Goal: Information Seeking & Learning: Learn about a topic

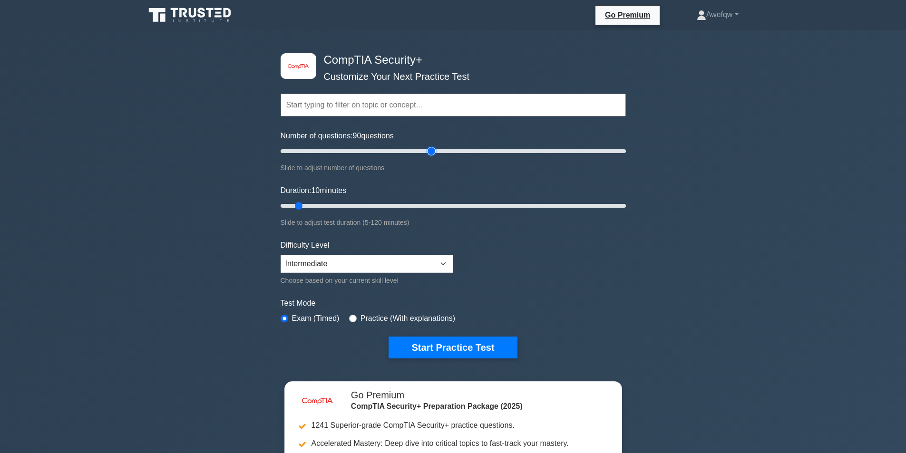
drag, startPoint x: 292, startPoint y: 148, endPoint x: 433, endPoint y: 163, distance: 141.0
type input "90"
click at [433, 157] on input "Number of questions: 90 questions" at bounding box center [452, 150] width 345 height 11
drag, startPoint x: 297, startPoint y: 203, endPoint x: 541, endPoint y: 211, distance: 243.5
type input "90"
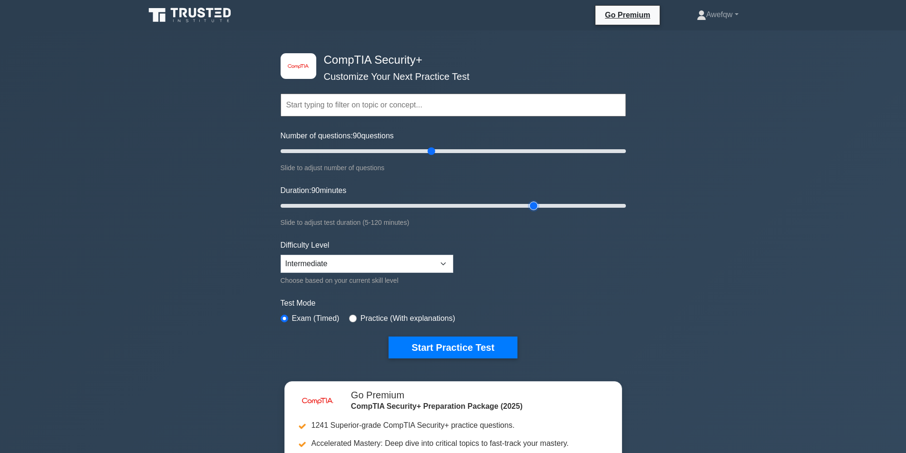
click at [541, 211] on input "Duration: 90 minutes" at bounding box center [452, 205] width 345 height 11
click at [415, 263] on select "Beginner Intermediate Expert" at bounding box center [366, 264] width 173 height 18
click at [415, 262] on select "Beginner Intermediate Expert" at bounding box center [366, 264] width 173 height 18
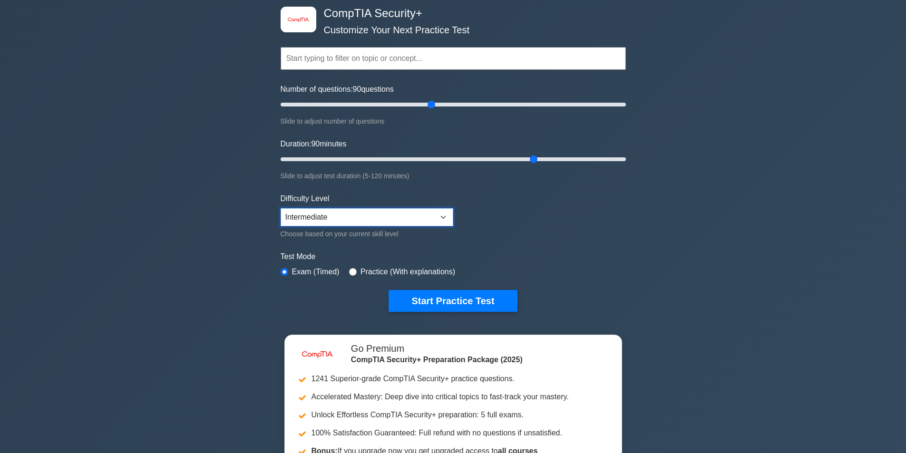
scroll to position [48, 0]
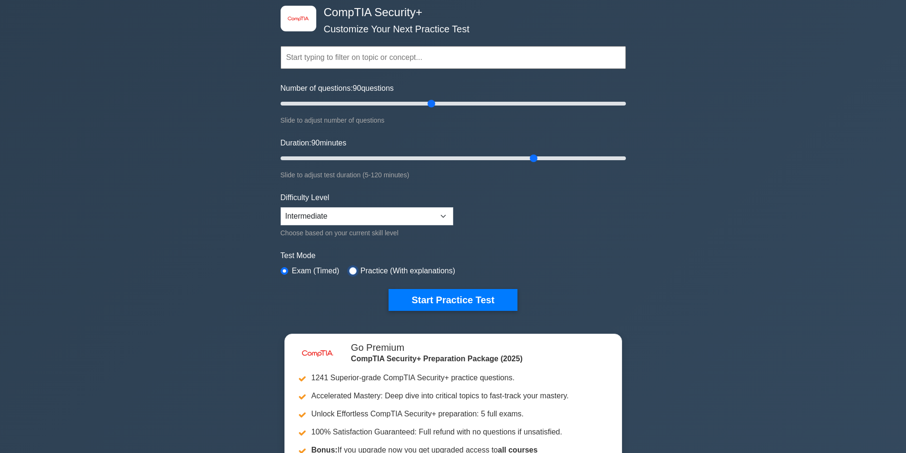
click at [353, 272] on input "radio" at bounding box center [353, 271] width 8 height 8
radio input "true"
click at [284, 269] on input "radio" at bounding box center [284, 271] width 8 height 8
radio input "true"
click at [442, 298] on button "Start Practice Test" at bounding box center [452, 300] width 128 height 22
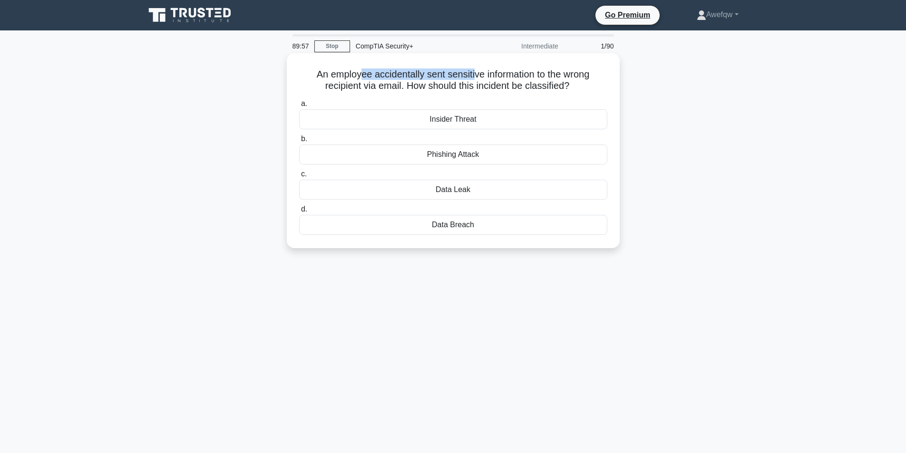
drag, startPoint x: 356, startPoint y: 75, endPoint x: 474, endPoint y: 76, distance: 118.4
click at [474, 76] on h5 "An employee accidentally sent sensitive information to the wrong recipient via …" at bounding box center [453, 80] width 310 height 24
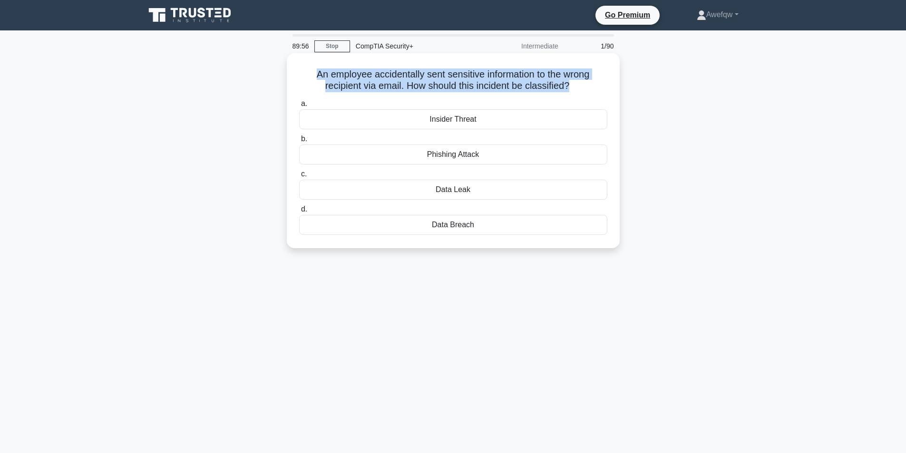
click at [474, 76] on h5 "An employee accidentally sent sensitive information to the wrong recipient via …" at bounding box center [453, 80] width 310 height 24
click at [482, 80] on h5 "An employee accidentally sent sensitive information to the wrong recipient via …" at bounding box center [453, 80] width 310 height 24
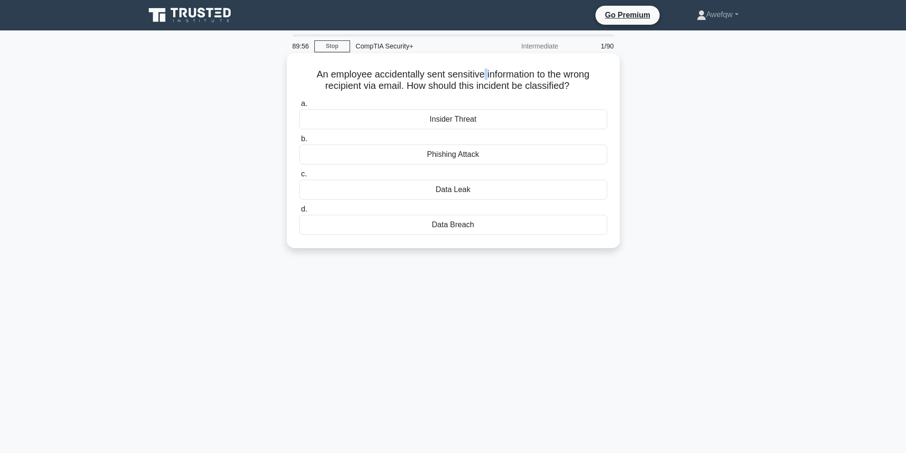
click at [482, 80] on h5 "An employee accidentally sent sensitive information to the wrong recipient via …" at bounding box center [453, 80] width 310 height 24
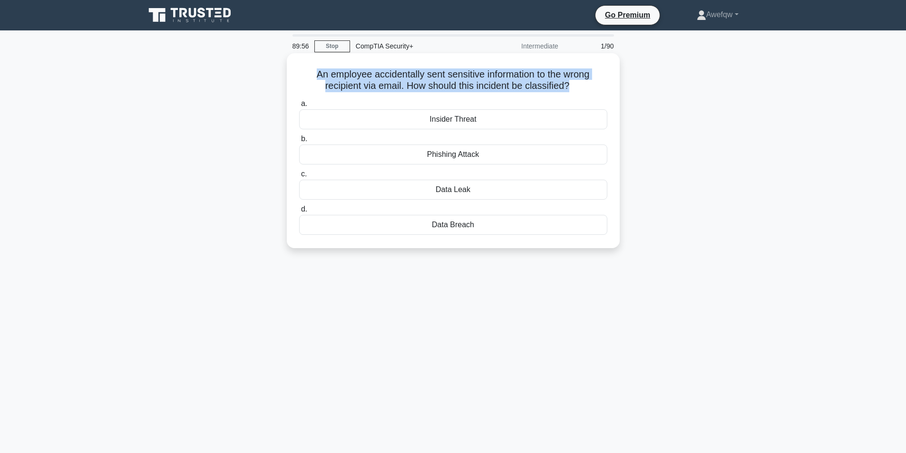
click at [482, 80] on h5 "An employee accidentally sent sensitive information to the wrong recipient via …" at bounding box center [453, 80] width 310 height 24
click at [477, 83] on h5 "An employee accidentally sent sensitive information to the wrong recipient via …" at bounding box center [453, 80] width 310 height 24
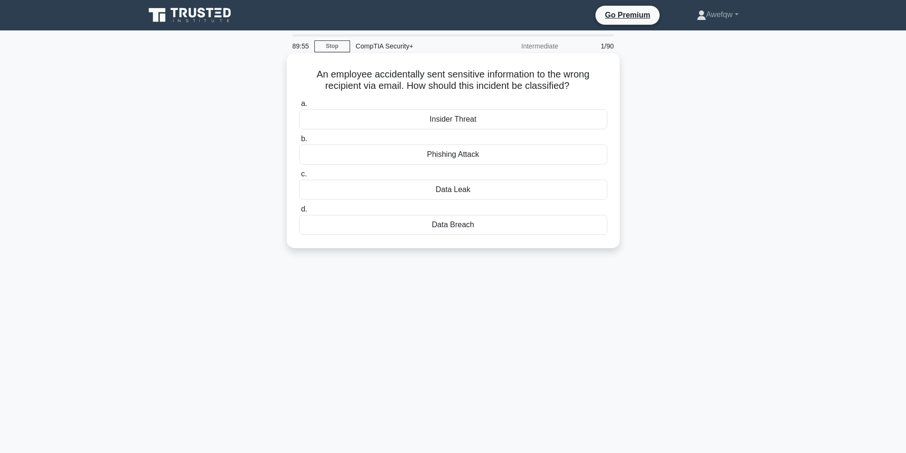
click at [469, 85] on h5 "An employee accidentally sent sensitive information to the wrong recipient via …" at bounding box center [453, 80] width 310 height 24
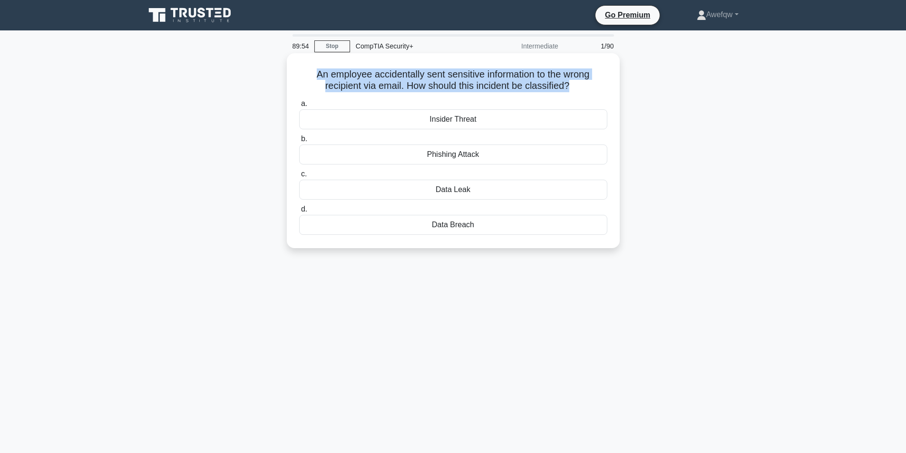
click at [469, 85] on h5 "An employee accidentally sent sensitive information to the wrong recipient via …" at bounding box center [453, 80] width 310 height 24
click at [468, 80] on h5 "An employee accidentally sent sensitive information to the wrong recipient via …" at bounding box center [453, 80] width 310 height 24
drag, startPoint x: 404, startPoint y: 76, endPoint x: 382, endPoint y: 87, distance: 24.7
click at [382, 87] on h5 "An employee accidentally sent sensitive information to the wrong recipient via …" at bounding box center [453, 80] width 310 height 24
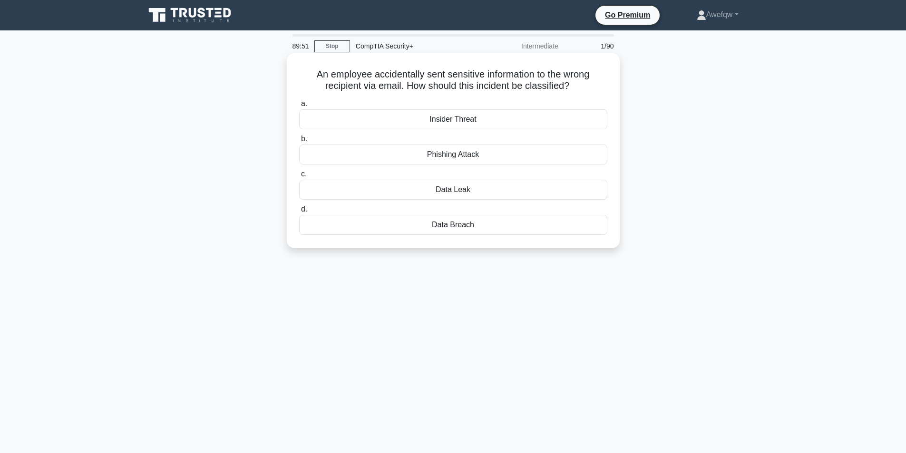
click at [454, 189] on div "Data Leak" at bounding box center [453, 190] width 308 height 20
click at [299, 177] on input "c. Data Leak" at bounding box center [299, 174] width 0 height 6
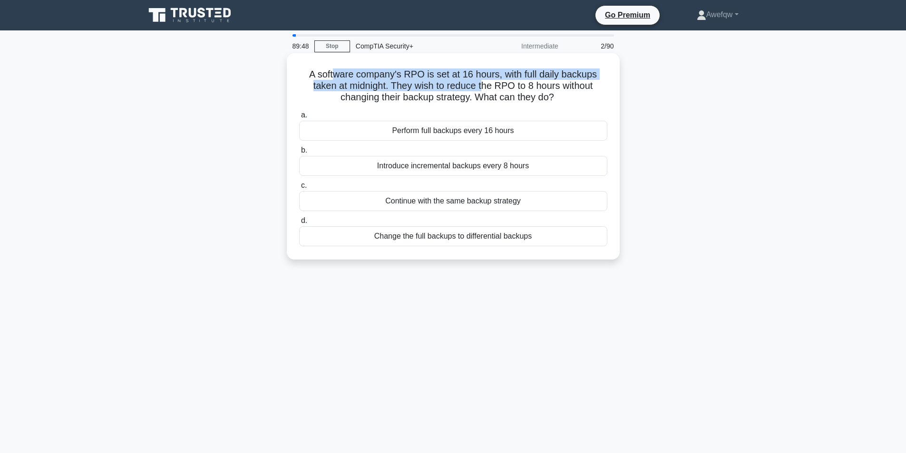
drag, startPoint x: 333, startPoint y: 74, endPoint x: 482, endPoint y: 83, distance: 149.1
click at [482, 83] on h5 "A software company's RPO is set at 16 hours, with full daily backups taken at m…" at bounding box center [453, 85] width 310 height 35
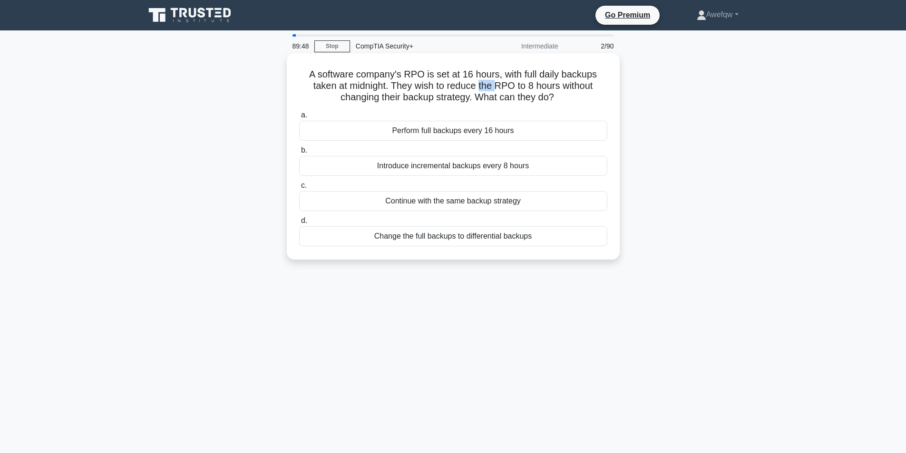
click at [482, 83] on h5 "A software company's RPO is set at 16 hours, with full daily backups taken at m…" at bounding box center [453, 85] width 310 height 35
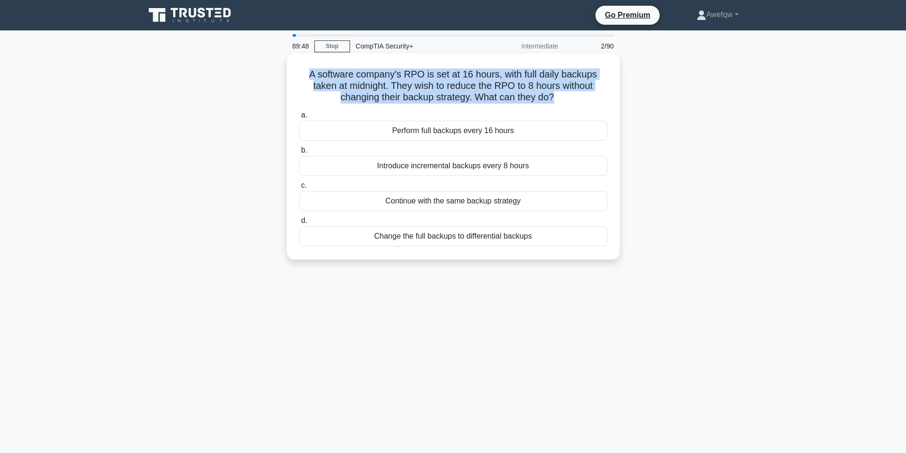
click at [482, 83] on h5 "A software company's RPO is set at 16 hours, with full daily backups taken at m…" at bounding box center [453, 85] width 310 height 35
click at [434, 67] on div "A software company's RPO is set at 16 hours, with full daily backups taken at m…" at bounding box center [452, 156] width 325 height 199
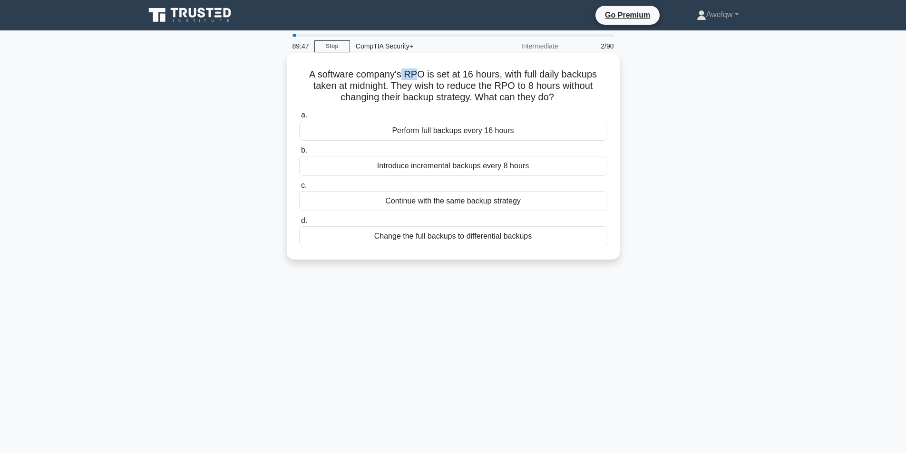
drag, startPoint x: 401, startPoint y: 74, endPoint x: 418, endPoint y: 74, distance: 16.6
click at [418, 74] on h5 "A software company's RPO is set at 16 hours, with full daily backups taken at m…" at bounding box center [453, 85] width 310 height 35
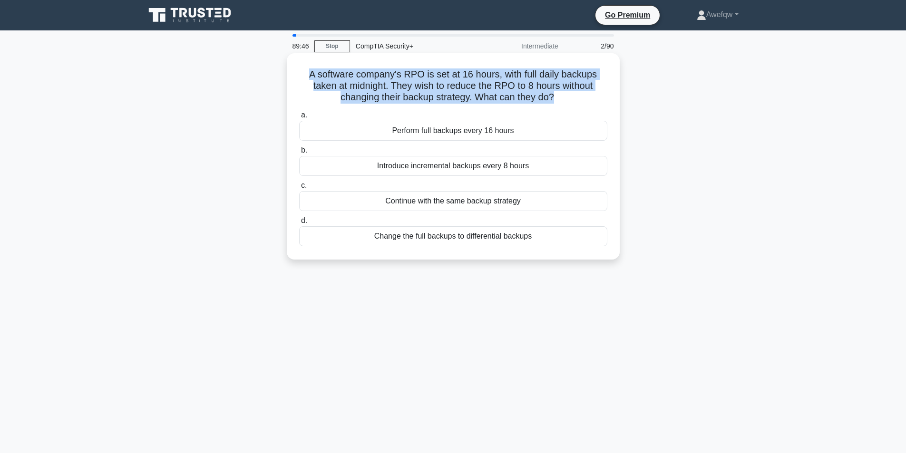
click at [418, 74] on h5 "A software company's RPO is set at 16 hours, with full daily backups taken at m…" at bounding box center [453, 85] width 310 height 35
click at [452, 79] on h5 "A software company's RPO is set at 16 hours, with full daily backups taken at m…" at bounding box center [453, 85] width 310 height 35
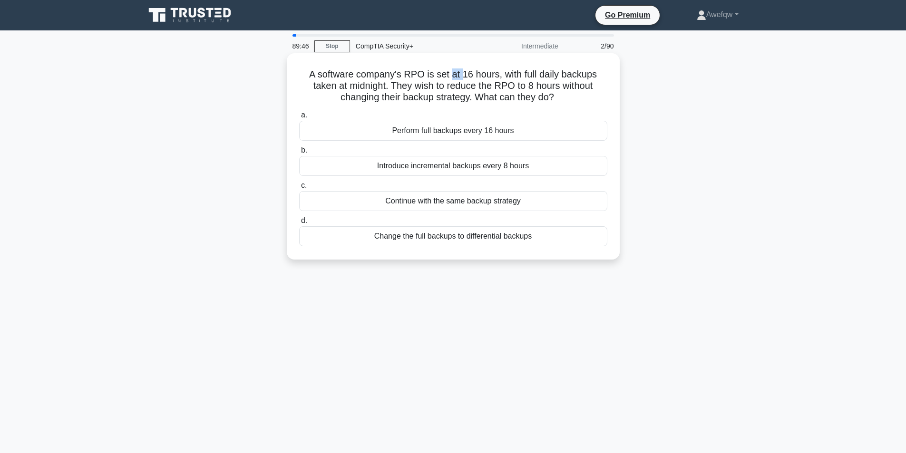
click at [452, 79] on h5 "A software company's RPO is set at 16 hours, with full daily backups taken at m…" at bounding box center [453, 85] width 310 height 35
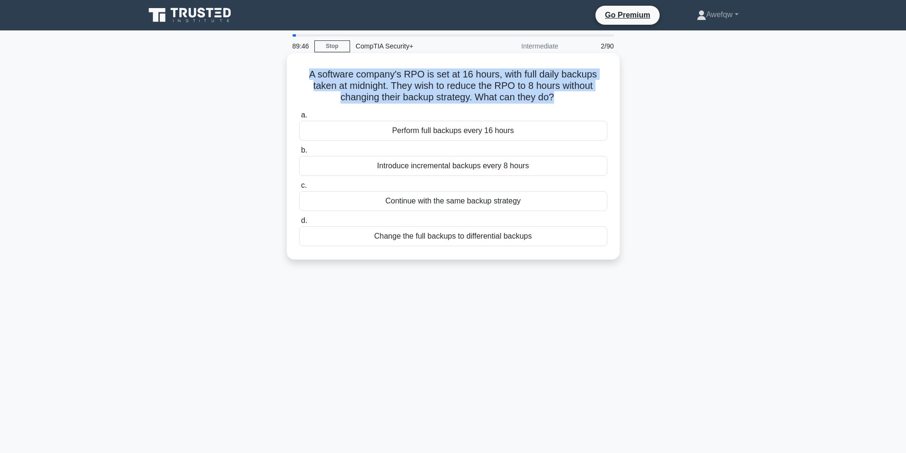
click at [452, 79] on h5 "A software company's RPO is set at 16 hours, with full daily backups taken at m…" at bounding box center [453, 85] width 310 height 35
click at [491, 79] on h5 "A software company's RPO is set at 16 hours, with full daily backups taken at m…" at bounding box center [453, 85] width 310 height 35
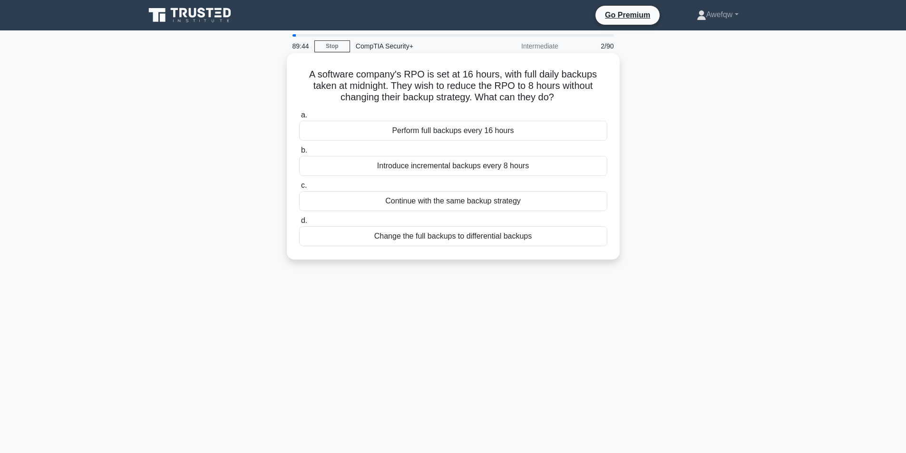
click at [441, 86] on h5 "A software company's RPO is set at 16 hours, with full daily backups taken at m…" at bounding box center [453, 85] width 310 height 35
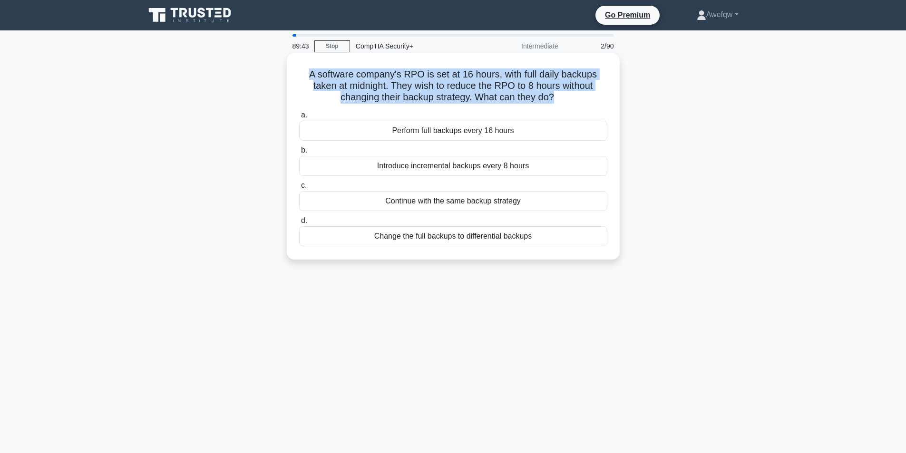
click at [441, 86] on h5 "A software company's RPO is set at 16 hours, with full daily backups taken at m…" at bounding box center [453, 85] width 310 height 35
click at [450, 90] on h5 "A software company's RPO is set at 16 hours, with full daily backups taken at m…" at bounding box center [453, 85] width 310 height 35
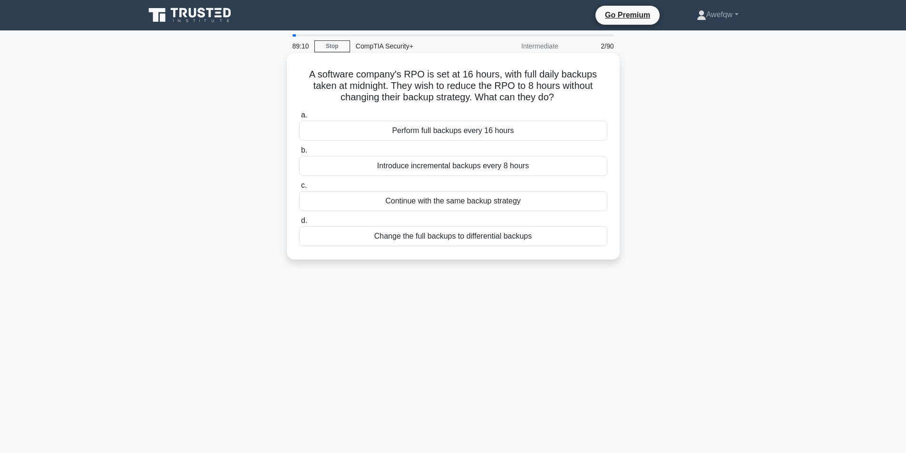
click at [456, 134] on div "Perform full backups every 16 hours" at bounding box center [453, 131] width 308 height 20
click at [299, 118] on input "a. Perform full backups every 16 hours" at bounding box center [299, 115] width 0 height 6
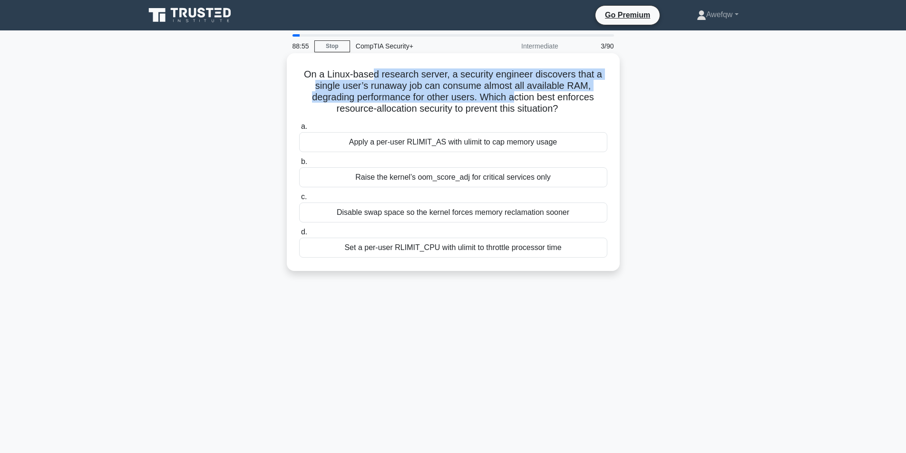
drag, startPoint x: 375, startPoint y: 72, endPoint x: 516, endPoint y: 97, distance: 143.4
click at [516, 97] on h5 "On a Linux-based research server, a security engineer discovers that a single u…" at bounding box center [453, 91] width 310 height 47
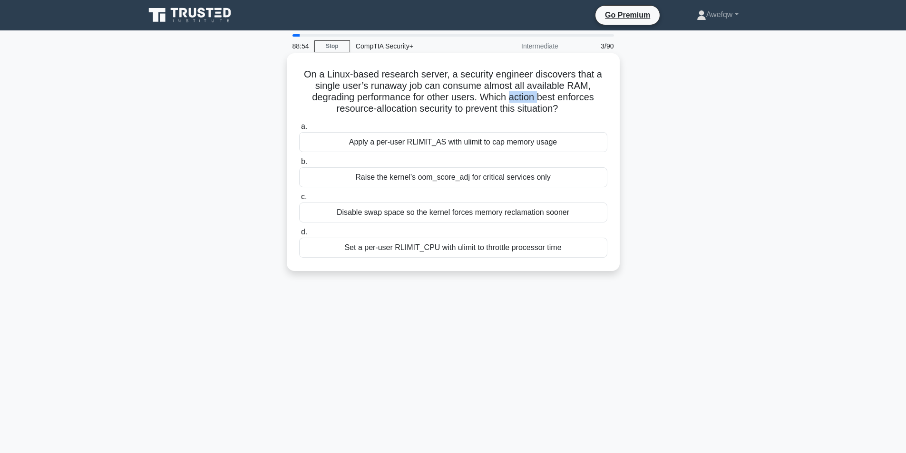
click at [516, 97] on h5 "On a Linux-based research server, a security engineer discovers that a single u…" at bounding box center [453, 91] width 310 height 47
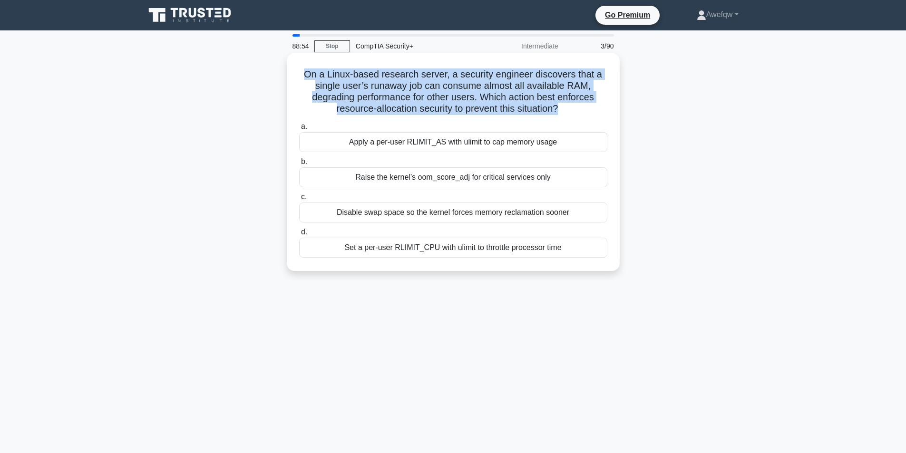
click at [516, 97] on h5 "On a Linux-based research server, a security engineer discovers that a single u…" at bounding box center [453, 91] width 310 height 47
click at [492, 95] on h5 "On a Linux-based research server, a security engineer discovers that a single u…" at bounding box center [453, 91] width 310 height 47
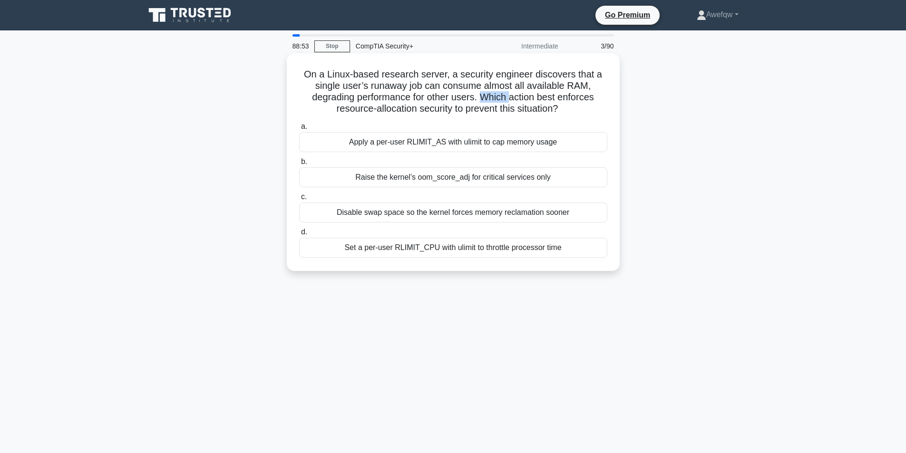
click at [492, 95] on h5 "On a Linux-based research server, a security engineer discovers that a single u…" at bounding box center [453, 91] width 310 height 47
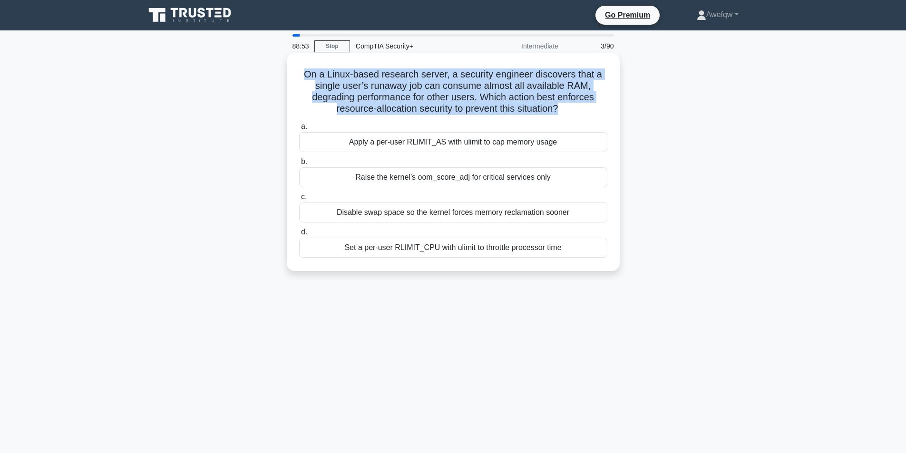
click at [492, 95] on h5 "On a Linux-based research server, a security engineer discovers that a single u…" at bounding box center [453, 91] width 310 height 47
click at [524, 95] on h5 "On a Linux-based research server, a security engineer discovers that a single u…" at bounding box center [453, 91] width 310 height 47
drag, startPoint x: 348, startPoint y: 71, endPoint x: 469, endPoint y: 108, distance: 126.0
click at [468, 110] on h5 "On a Linux-based research server, a security engineer discovers that a single u…" at bounding box center [453, 91] width 310 height 47
click at [469, 107] on h5 "On a Linux-based research server, a security engineer discovers that a single u…" at bounding box center [453, 91] width 310 height 47
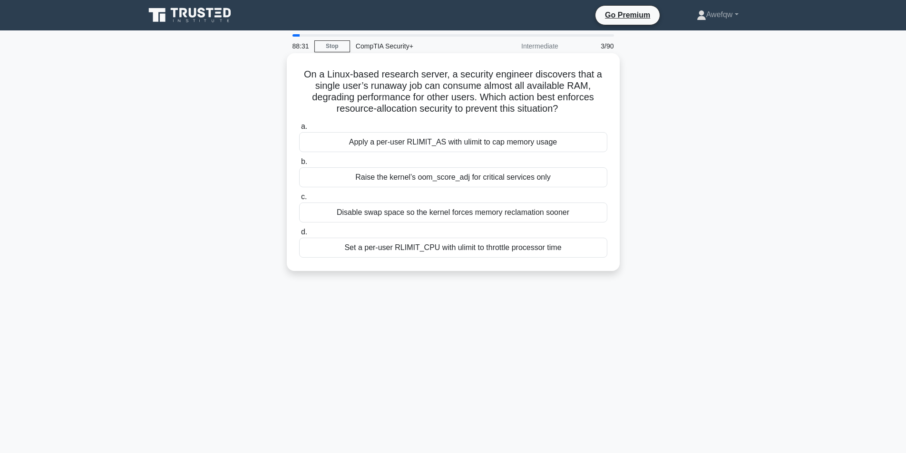
click at [521, 142] on div "Apply a per-user RLIMIT_AS with ulimit to cap memory usage" at bounding box center [453, 142] width 308 height 20
click at [299, 130] on input "a. Apply a per-user RLIMIT_AS with ulimit to cap memory usage" at bounding box center [299, 127] width 0 height 6
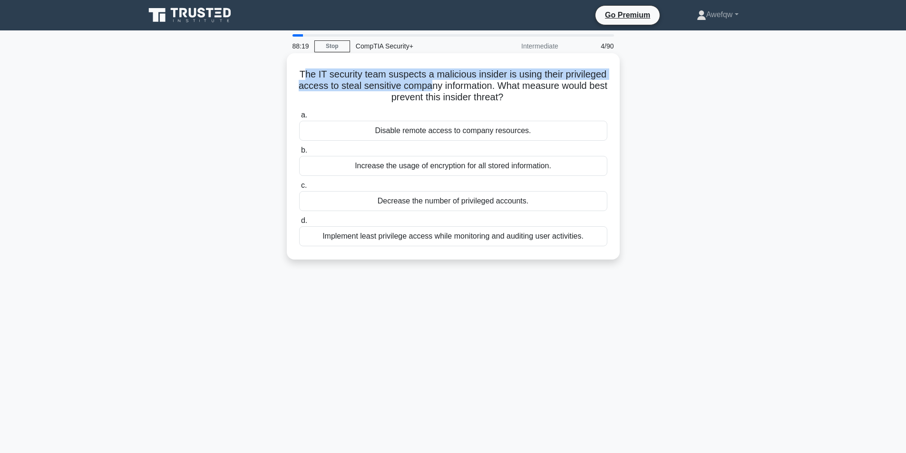
drag, startPoint x: 325, startPoint y: 73, endPoint x: 475, endPoint y: 84, distance: 150.6
click at [475, 84] on h5 "The IT security team suspects a malicious insider is using their privileged acc…" at bounding box center [453, 85] width 310 height 35
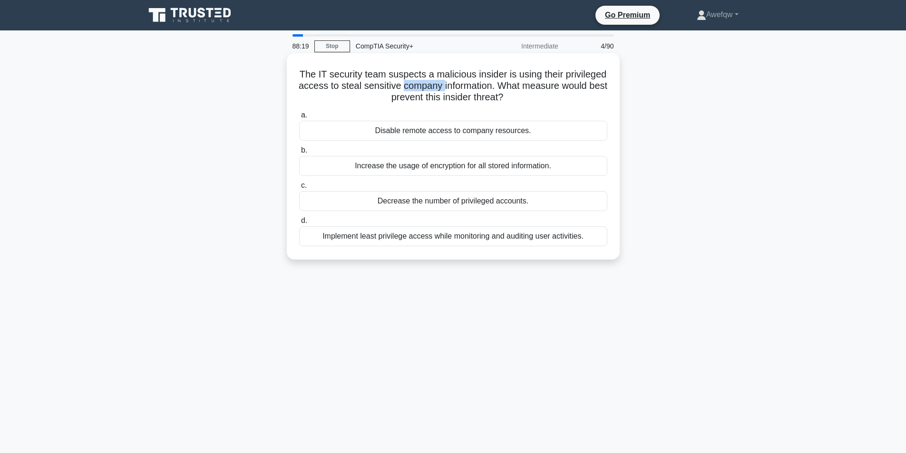
click at [475, 84] on h5 "The IT security team suspects a malicious insider is using their privileged acc…" at bounding box center [453, 85] width 310 height 35
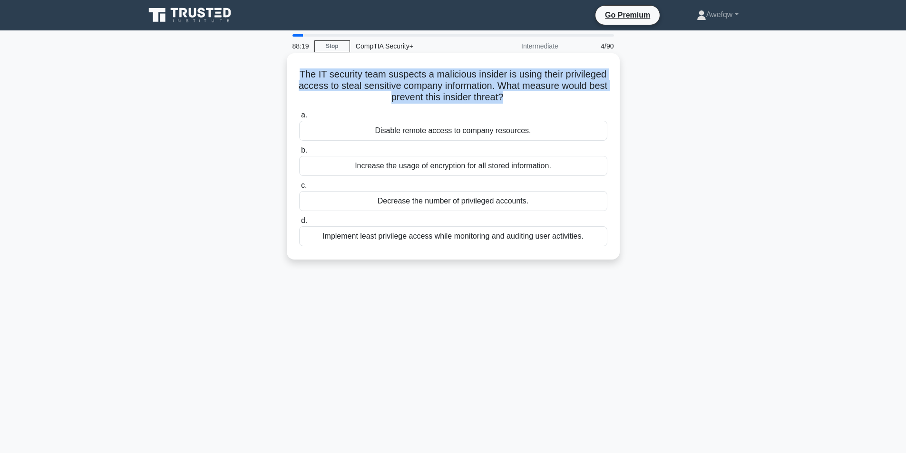
click at [475, 84] on h5 "The IT security team suspects a malicious insider is using their privileged acc…" at bounding box center [453, 85] width 310 height 35
click at [488, 83] on h5 "The IT security team suspects a malicious insider is using their privileged acc…" at bounding box center [453, 85] width 310 height 35
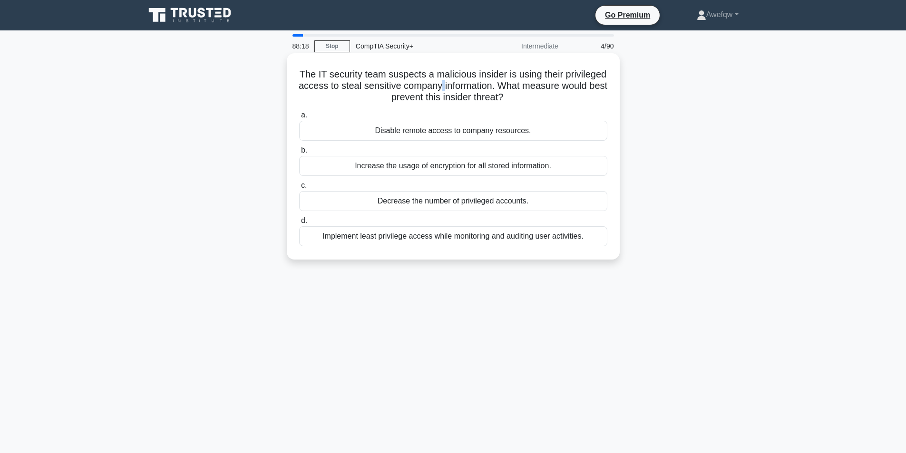
click at [488, 83] on h5 "The IT security team suspects a malicious insider is using their privileged acc…" at bounding box center [453, 85] width 310 height 35
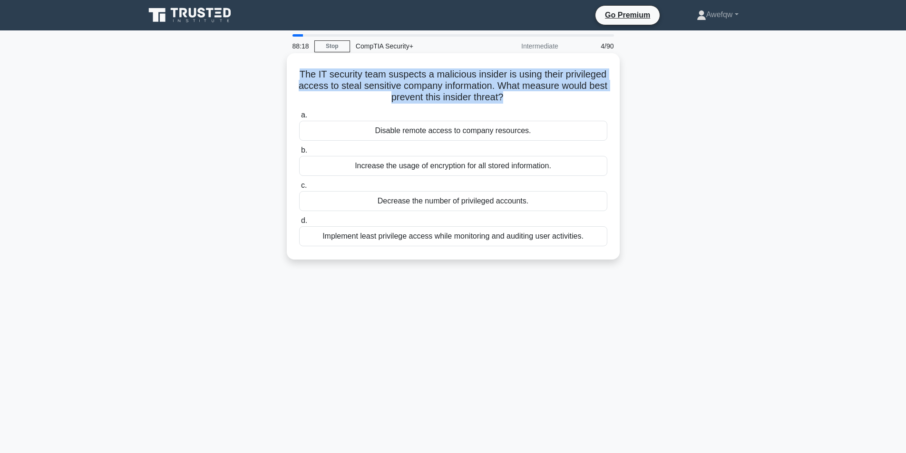
click at [488, 83] on h5 "The IT security team suspects a malicious insider is using their privileged acc…" at bounding box center [453, 85] width 310 height 35
click at [459, 86] on h5 "The IT security team suspects a malicious insider is using their privileged acc…" at bounding box center [453, 85] width 310 height 35
drag, startPoint x: 326, startPoint y: 76, endPoint x: 520, endPoint y: 99, distance: 195.3
click at [520, 99] on h5 "The IT security team suspects a malicious insider is using their privileged acc…" at bounding box center [453, 85] width 310 height 35
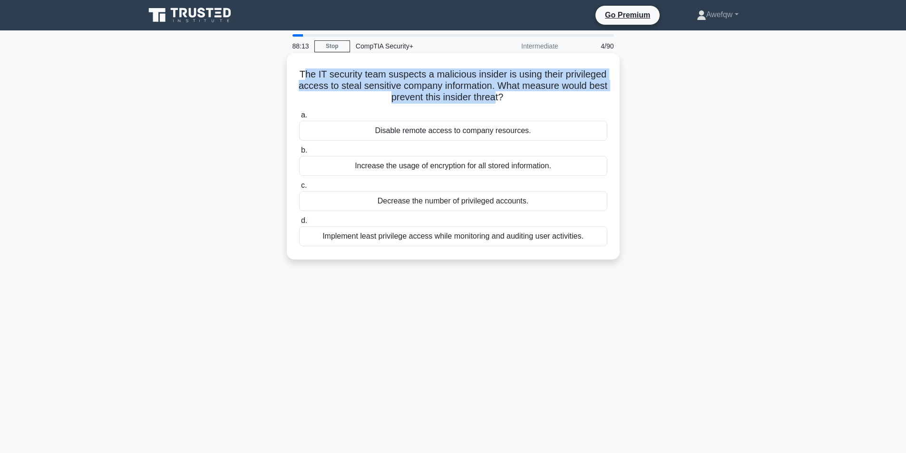
drag, startPoint x: 519, startPoint y: 98, endPoint x: 327, endPoint y: 74, distance: 194.0
click at [327, 74] on h5 "The IT security team suspects a malicious insider is using their privileged acc…" at bounding box center [453, 85] width 310 height 35
drag, startPoint x: 342, startPoint y: 76, endPoint x: 520, endPoint y: 98, distance: 178.7
click at [520, 98] on h5 "The IT security team suspects a malicious insider is using their privileged acc…" at bounding box center [453, 85] width 310 height 35
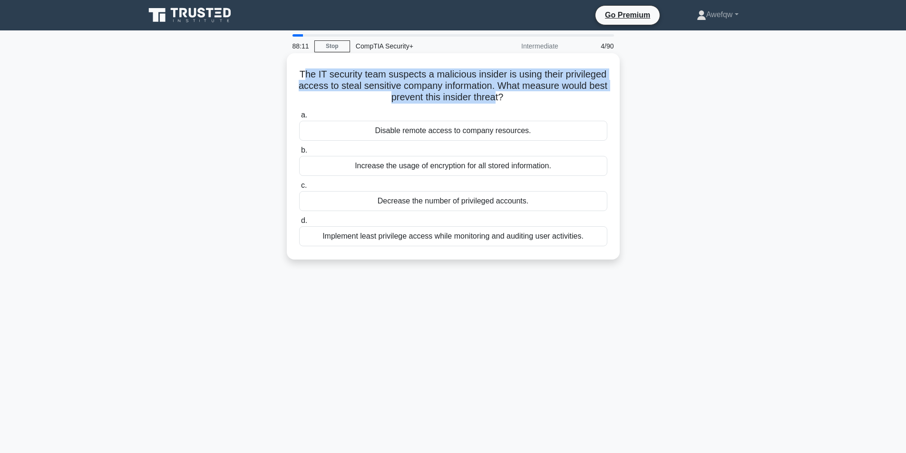
click at [520, 98] on h5 "The IT security team suspects a malicious insider is using their privileged acc…" at bounding box center [453, 85] width 310 height 35
drag, startPoint x: 520, startPoint y: 98, endPoint x: 326, endPoint y: 78, distance: 194.9
click at [326, 78] on h5 "The IT security team suspects a malicious insider is using their privileged acc…" at bounding box center [453, 85] width 310 height 35
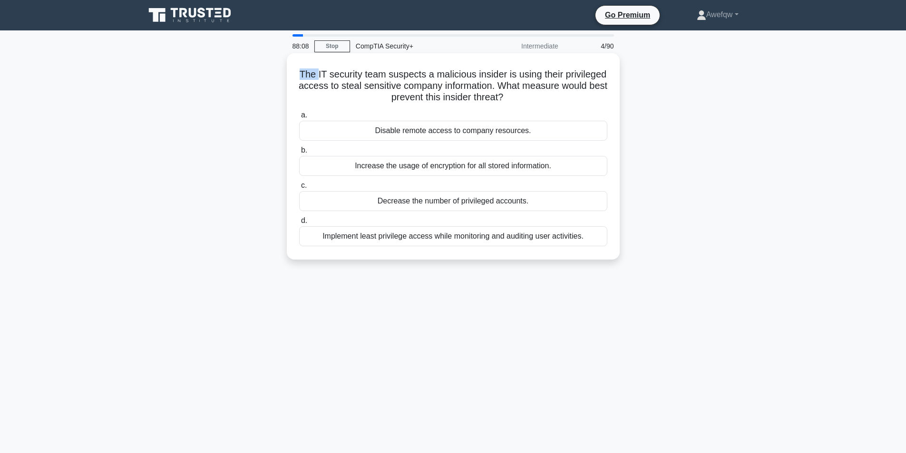
click at [326, 78] on h5 "The IT security team suspects a malicious insider is using their privileged acc…" at bounding box center [453, 85] width 310 height 35
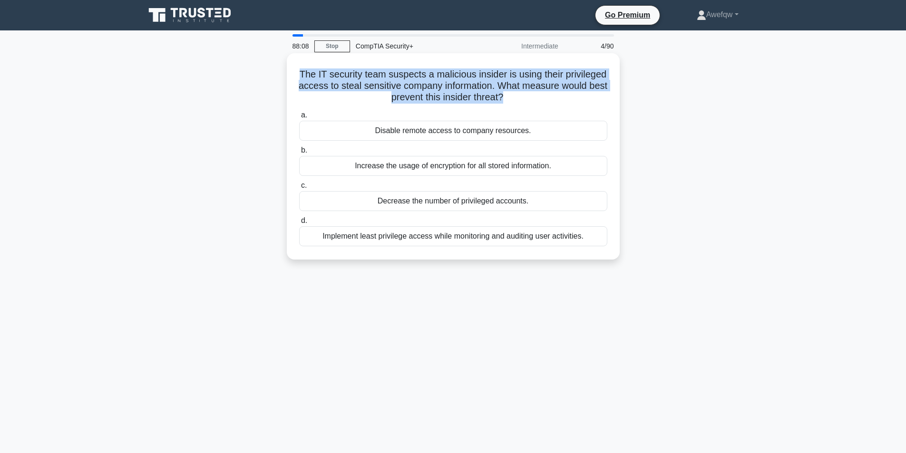
click at [326, 78] on h5 "The IT security team suspects a malicious insider is using their privileged acc…" at bounding box center [453, 85] width 310 height 35
click at [367, 79] on h5 "The IT security team suspects a malicious insider is using their privileged acc…" at bounding box center [453, 85] width 310 height 35
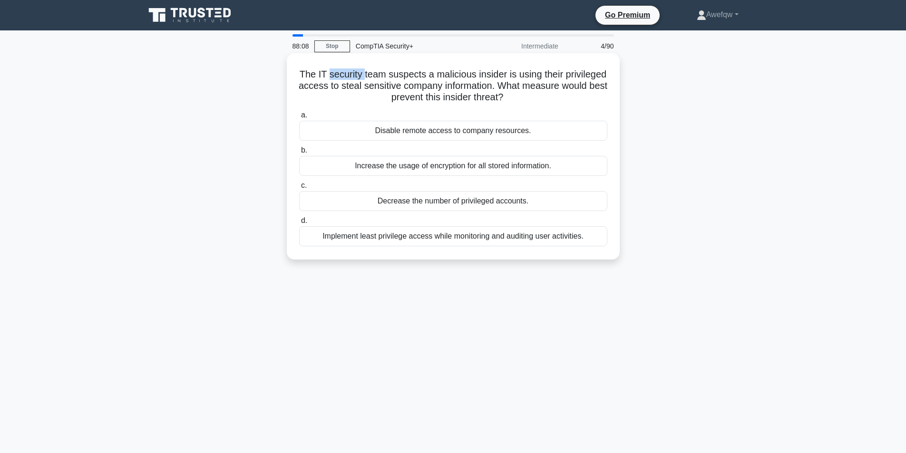
click at [367, 79] on h5 "The IT security team suspects a malicious insider is using their privileged acc…" at bounding box center [453, 85] width 310 height 35
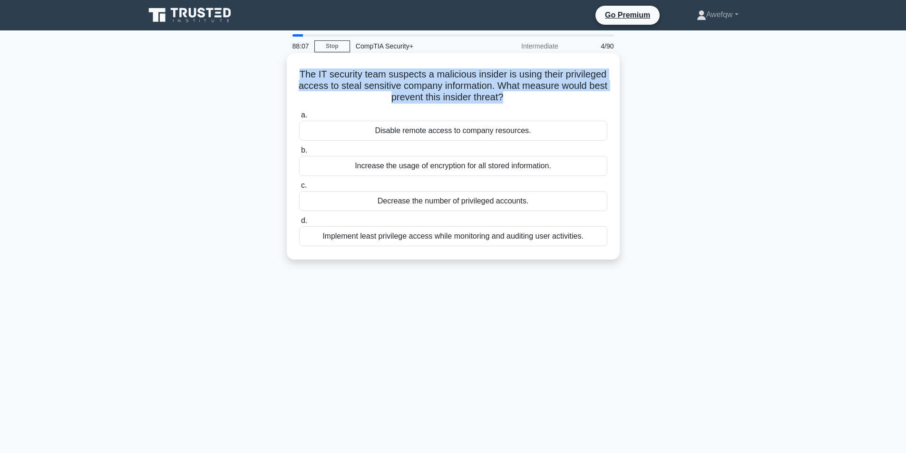
click at [367, 79] on h5 "The IT security team suspects a malicious insider is using their privileged acc…" at bounding box center [453, 85] width 310 height 35
click at [438, 85] on h5 "The IT security team suspects a malicious insider is using their privileged acc…" at bounding box center [453, 85] width 310 height 35
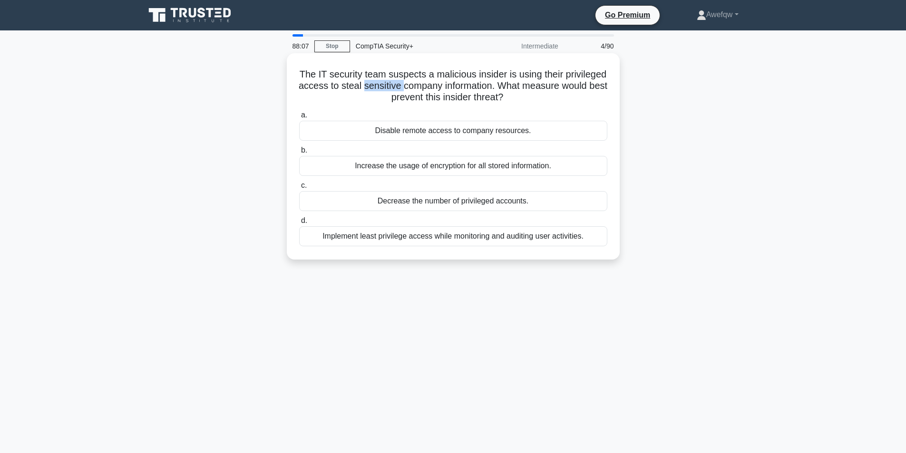
click at [438, 85] on h5 "The IT security team suspects a malicious insider is using their privileged acc…" at bounding box center [453, 85] width 310 height 35
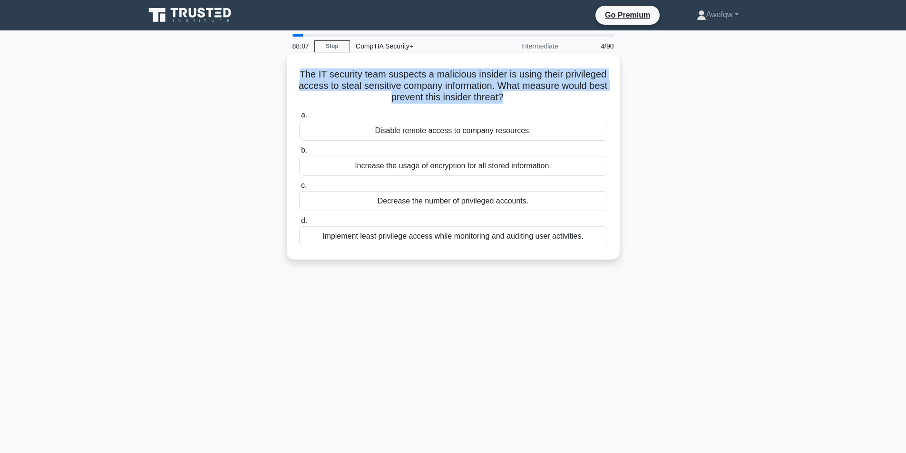
click at [438, 85] on h5 "The IT security team suspects a malicious insider is using their privileged acc…" at bounding box center [453, 85] width 310 height 35
click at [485, 88] on h5 "The IT security team suspects a malicious insider is using their privileged acc…" at bounding box center [453, 85] width 310 height 35
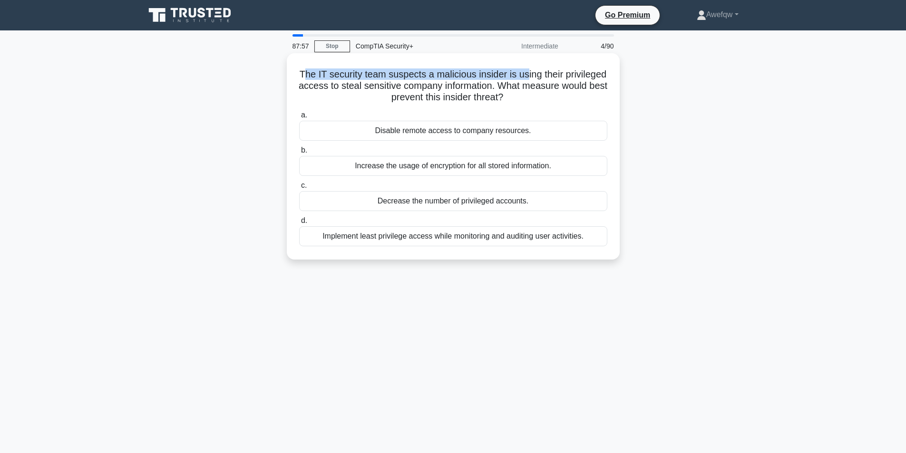
drag, startPoint x: 325, startPoint y: 72, endPoint x: 550, endPoint y: 77, distance: 225.4
click at [550, 77] on h5 "The IT security team suspects a malicious insider is using their privileged acc…" at bounding box center [453, 85] width 310 height 35
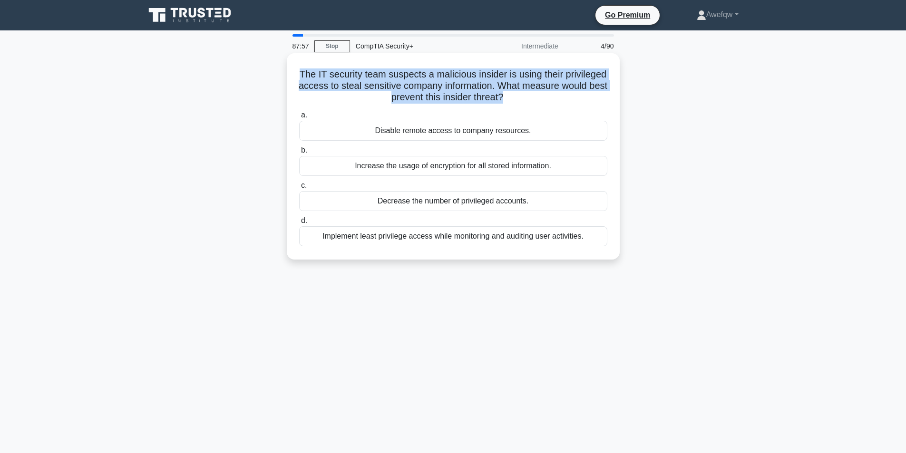
click at [550, 77] on h5 "The IT security team suspects a malicious insider is using their privileged acc…" at bounding box center [453, 85] width 310 height 35
click at [530, 80] on h5 "The IT security team suspects a malicious insider is using their privileged acc…" at bounding box center [453, 85] width 310 height 35
drag, startPoint x: 521, startPoint y: 98, endPoint x: 327, endPoint y: 75, distance: 195.3
click at [327, 75] on h5 "The IT security team suspects a malicious insider is using their privileged acc…" at bounding box center [453, 85] width 310 height 35
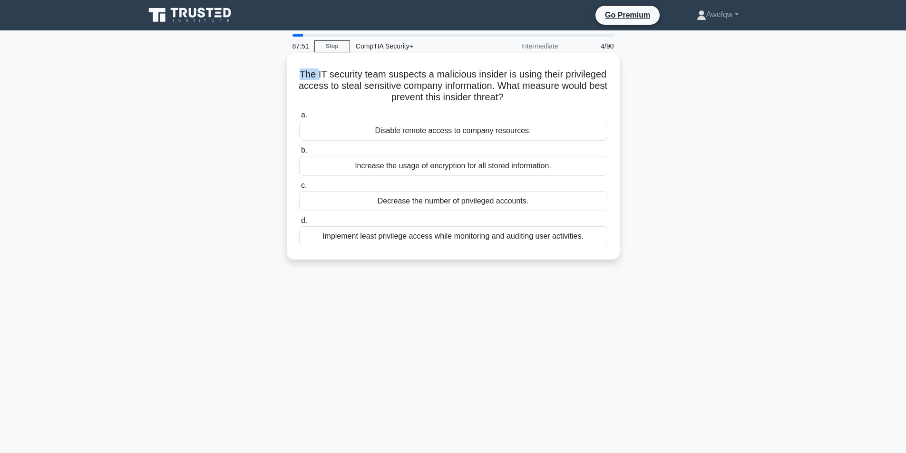
click at [327, 75] on h5 "The IT security team suspects a malicious insider is using their privileged acc…" at bounding box center [453, 85] width 310 height 35
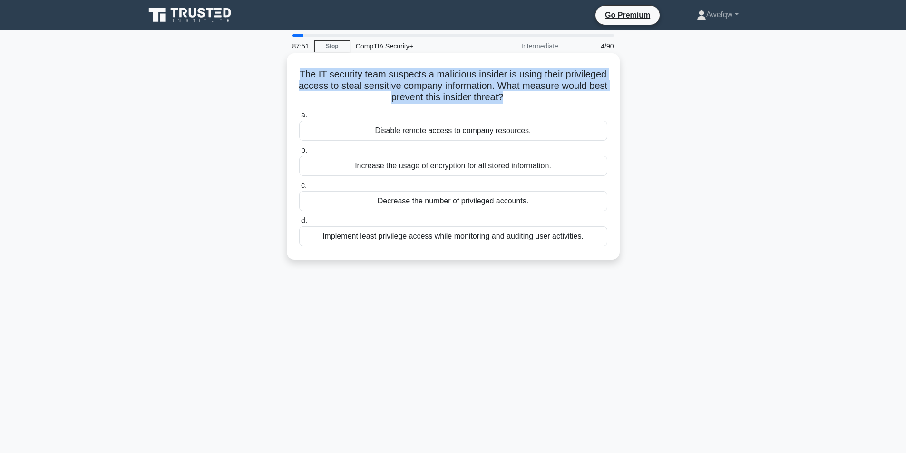
click at [327, 75] on h5 "The IT security team suspects a malicious insider is using their privileged acc…" at bounding box center [453, 85] width 310 height 35
click at [375, 83] on h5 "The IT security team suspects a malicious insider is using their privileged acc…" at bounding box center [453, 85] width 310 height 35
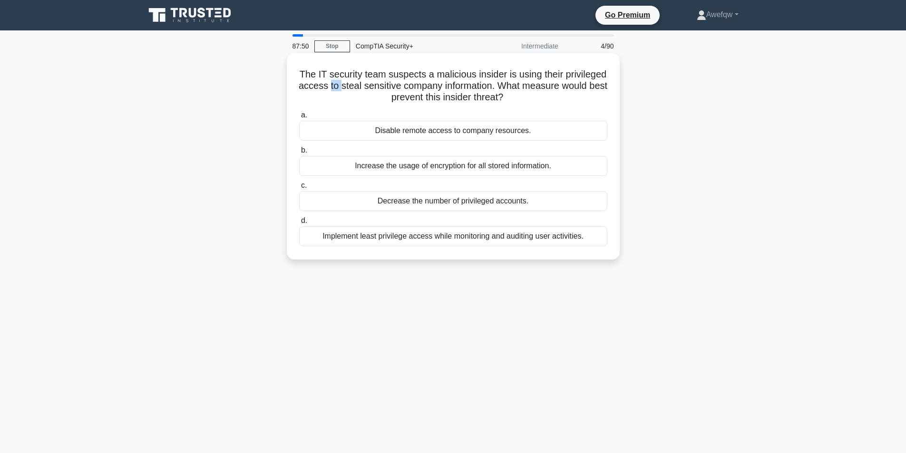
click at [374, 83] on h5 "The IT security team suspects a malicious insider is using their privileged acc…" at bounding box center [453, 85] width 310 height 35
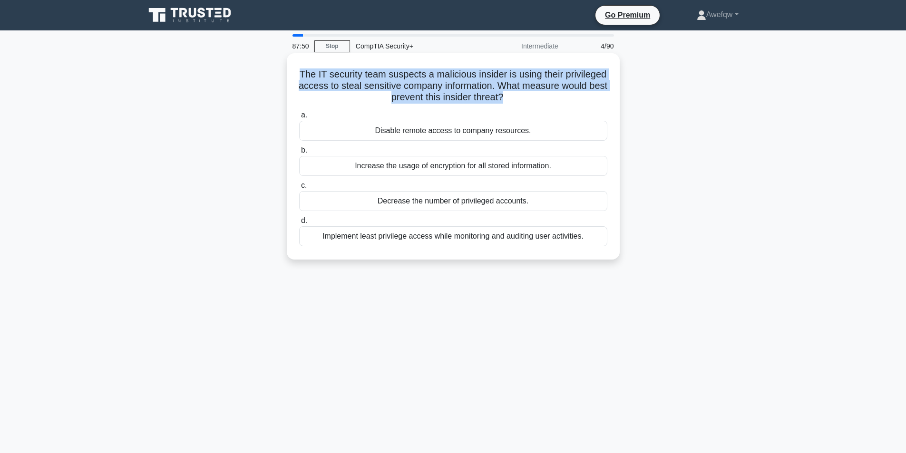
click at [374, 83] on h5 "The IT security team suspects a malicious insider is using their privileged acc…" at bounding box center [453, 85] width 310 height 35
click at [456, 87] on h5 "The IT security team suspects a malicious insider is using their privileged acc…" at bounding box center [453, 85] width 310 height 35
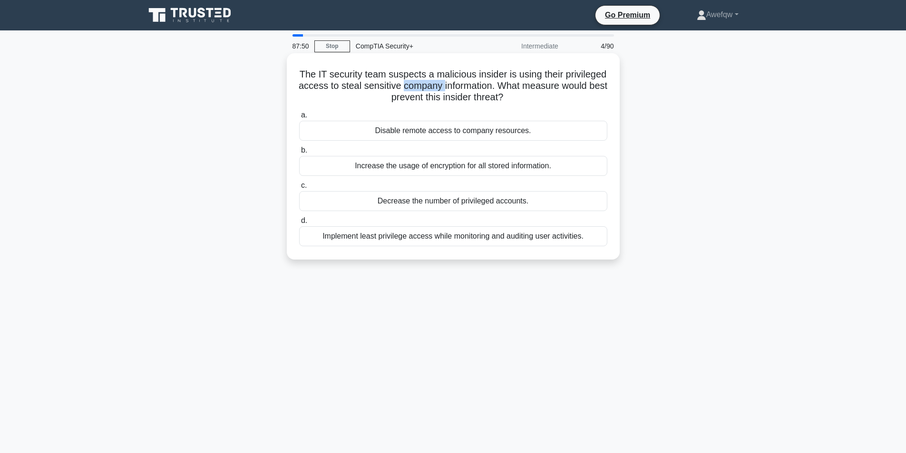
click at [456, 87] on h5 "The IT security team suspects a malicious insider is using their privileged acc…" at bounding box center [453, 85] width 310 height 35
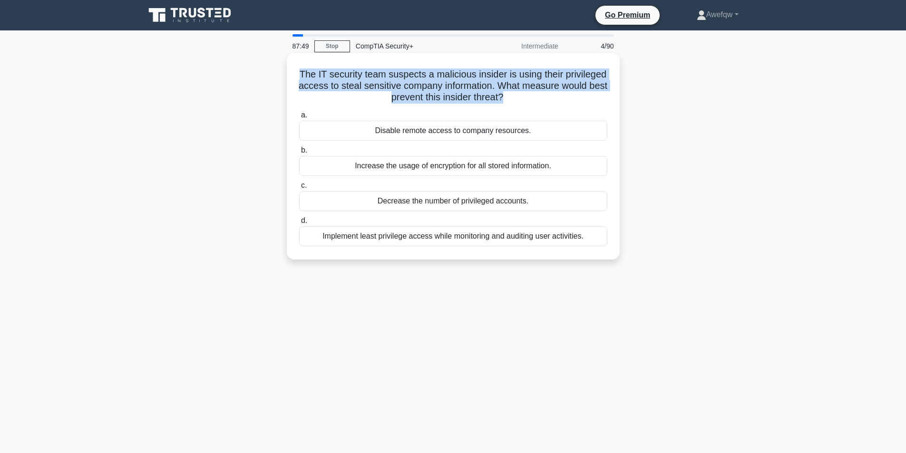
click at [456, 87] on h5 "The IT security team suspects a malicious insider is using their privileged acc…" at bounding box center [453, 85] width 310 height 35
click at [444, 85] on h5 "The IT security team suspects a malicious insider is using their privileged acc…" at bounding box center [453, 85] width 310 height 35
drag, startPoint x: 325, startPoint y: 75, endPoint x: 521, endPoint y: 98, distance: 198.2
click at [521, 98] on h5 "The IT security team suspects a malicious insider is using their privileged acc…" at bounding box center [453, 85] width 310 height 35
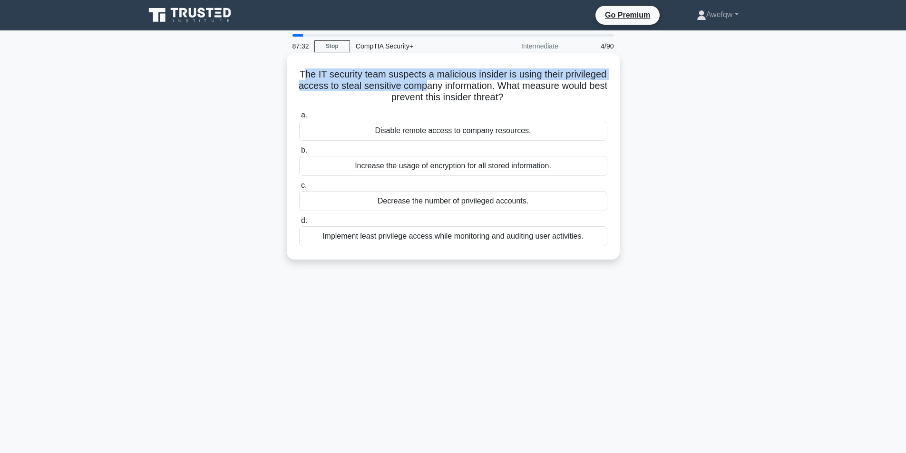
drag, startPoint x: 325, startPoint y: 73, endPoint x: 469, endPoint y: 84, distance: 145.0
click at [469, 84] on h5 "The IT security team suspects a malicious insider is using their privileged acc…" at bounding box center [453, 85] width 310 height 35
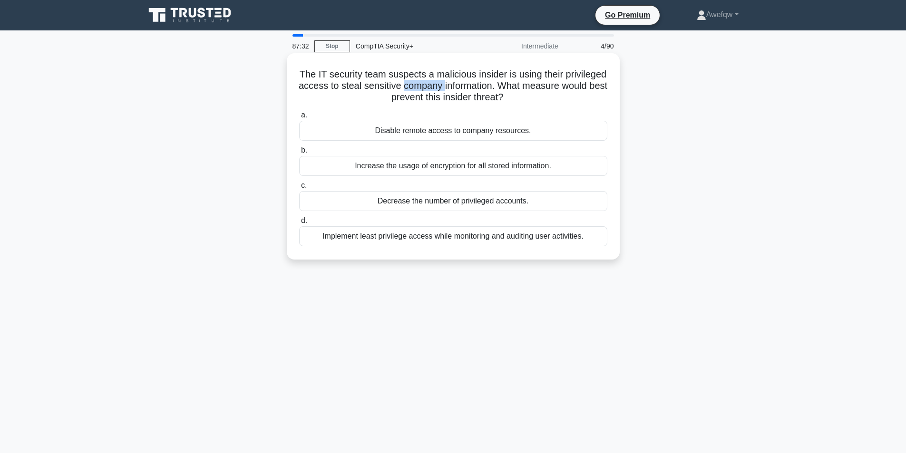
click at [469, 84] on h5 "The IT security team suspects a malicious insider is using their privileged acc…" at bounding box center [453, 85] width 310 height 35
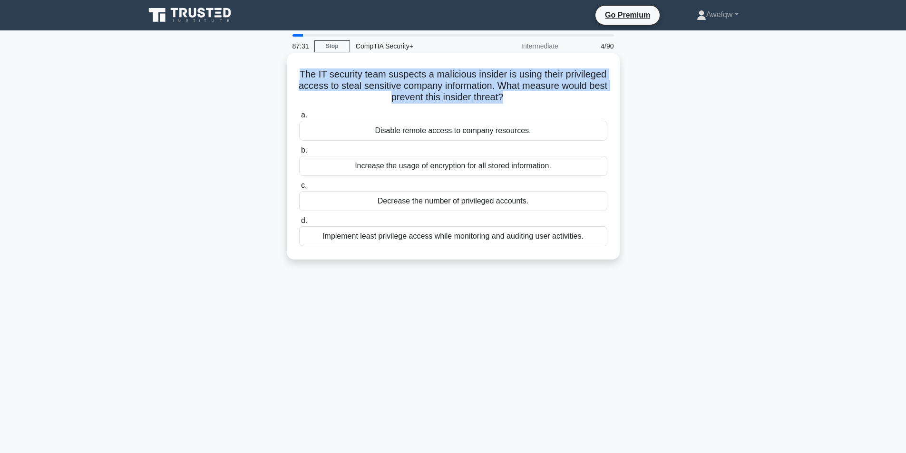
click at [469, 84] on h5 "The IT security team suspects a malicious insider is using their privileged acc…" at bounding box center [453, 85] width 310 height 35
click at [469, 90] on h5 "The IT security team suspects a malicious insider is using their privileged acc…" at bounding box center [453, 85] width 310 height 35
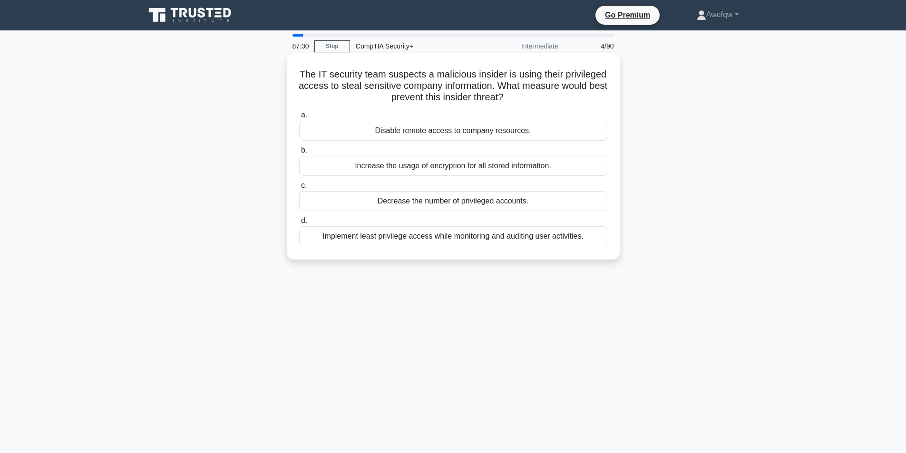
click at [518, 98] on h5 "The IT security team suspects a malicious insider is using their privileged acc…" at bounding box center [453, 85] width 310 height 35
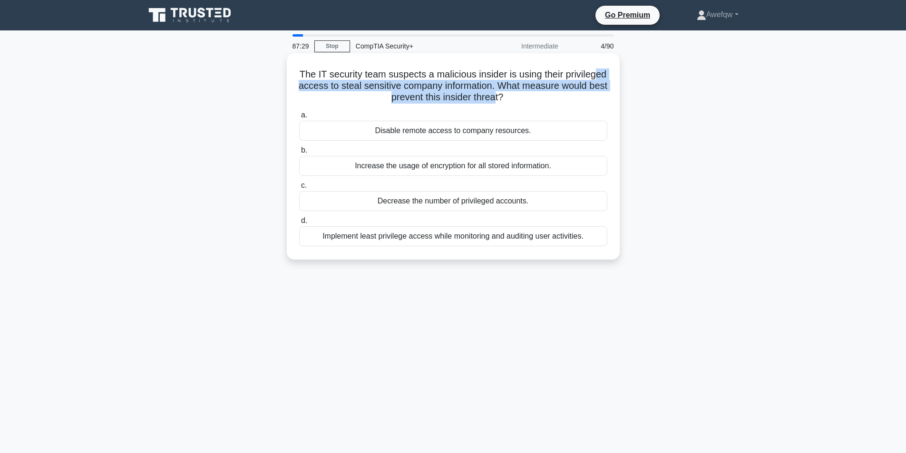
drag, startPoint x: 521, startPoint y: 98, endPoint x: 331, endPoint y: 81, distance: 191.0
click at [331, 81] on h5 "The IT security team suspects a malicious insider is using their privileged acc…" at bounding box center [453, 85] width 310 height 35
drag, startPoint x: 329, startPoint y: 76, endPoint x: 517, endPoint y: 97, distance: 189.4
click at [517, 97] on h5 "The IT security team suspects a malicious insider is using their privileged acc…" at bounding box center [453, 85] width 310 height 35
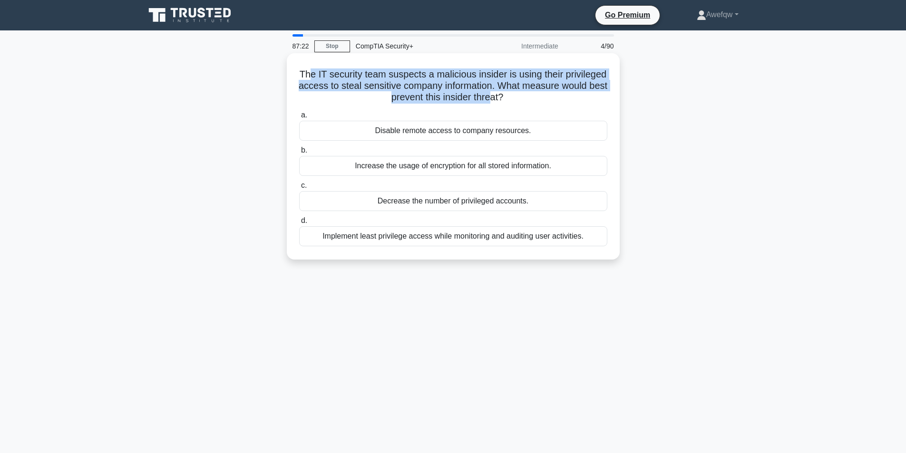
click at [517, 97] on h5 "The IT security team suspects a malicious insider is using their privileged acc…" at bounding box center [453, 85] width 310 height 35
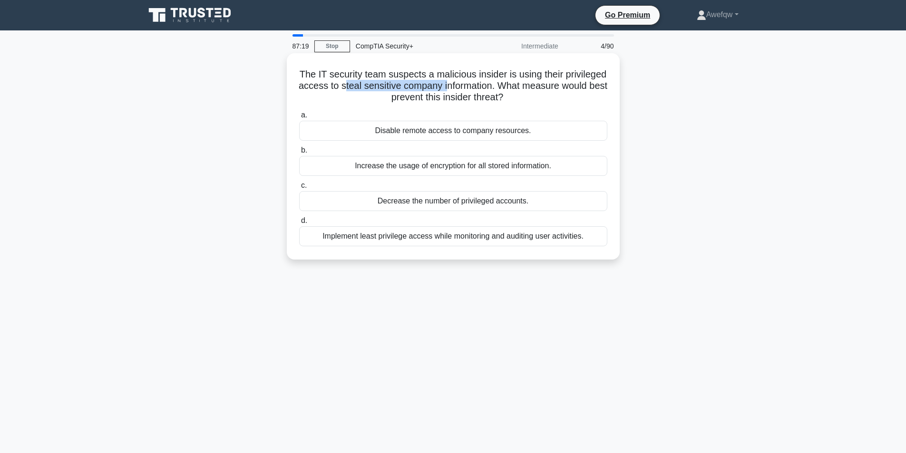
drag, startPoint x: 388, startPoint y: 86, endPoint x: 494, endPoint y: 86, distance: 106.0
click at [494, 86] on h5 "The IT security team suspects a malicious insider is using their privileged acc…" at bounding box center [453, 85] width 310 height 35
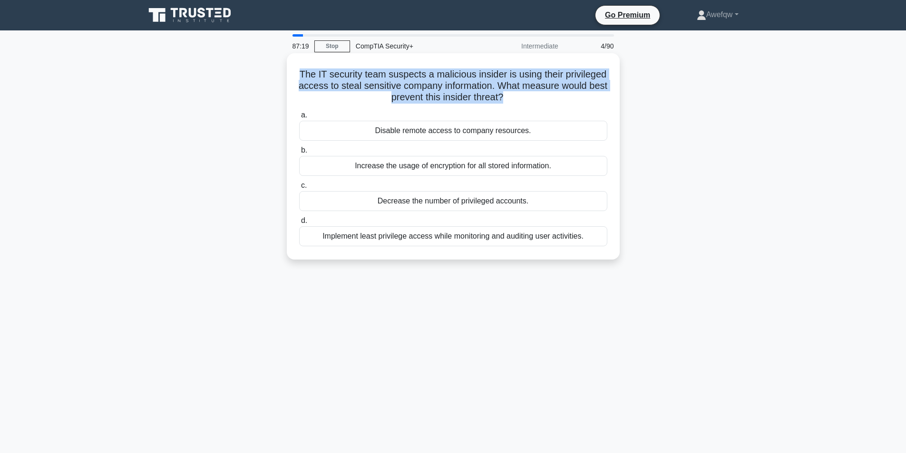
click at [494, 86] on h5 "The IT security team suspects a malicious insider is using their privileged acc…" at bounding box center [453, 85] width 310 height 35
click at [487, 87] on h5 "The IT security team suspects a malicious insider is using their privileged acc…" at bounding box center [453, 85] width 310 height 35
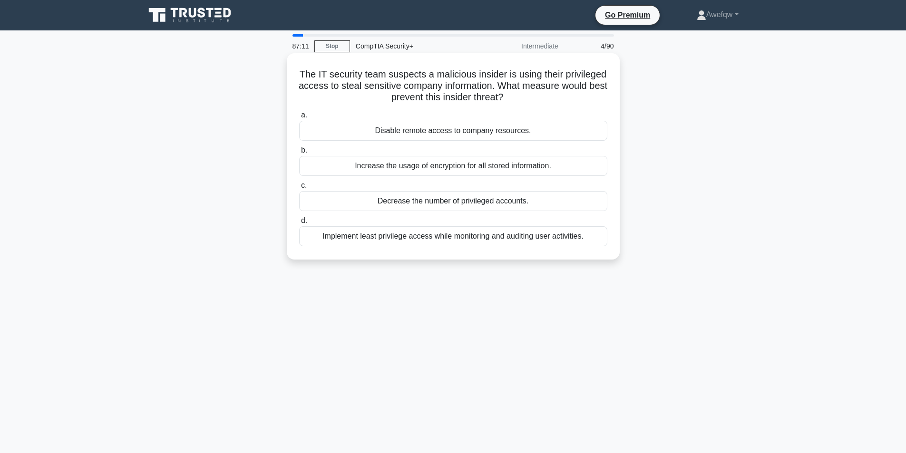
click at [475, 237] on div "Implement least privilege access while monitoring and auditing user activities." at bounding box center [453, 236] width 308 height 20
click at [299, 224] on input "d. Implement least privilege access while monitoring and auditing user activiti…" at bounding box center [299, 221] width 0 height 6
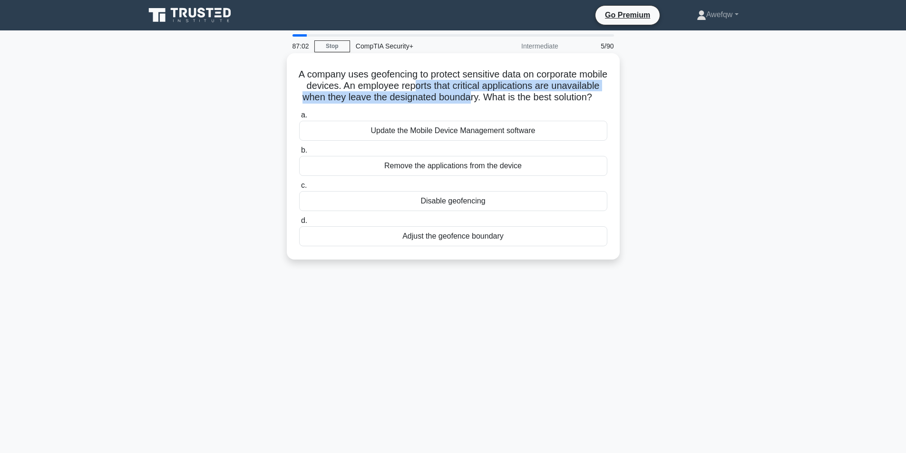
drag, startPoint x: 468, startPoint y: 82, endPoint x: 525, endPoint y: 100, distance: 59.8
click at [525, 100] on h5 "A company uses geofencing to protect sensitive data on corporate mobile devices…" at bounding box center [453, 85] width 310 height 35
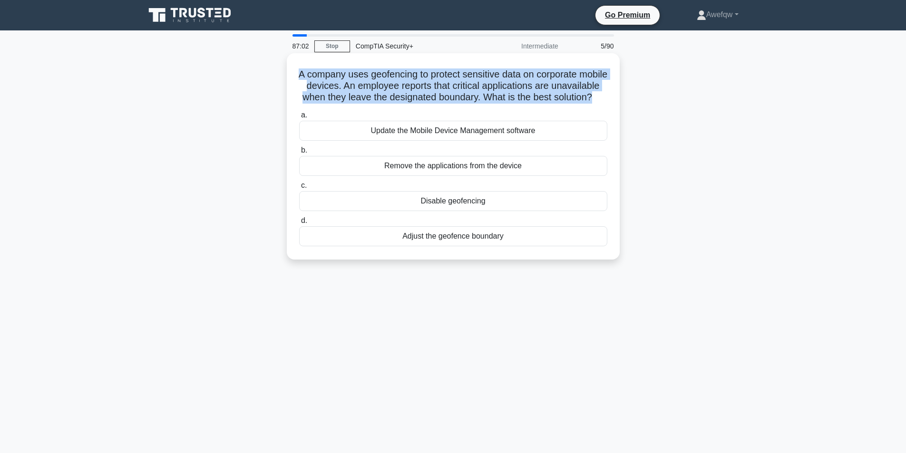
click at [525, 100] on h5 "A company uses geofencing to protect sensitive data on corporate mobile devices…" at bounding box center [453, 85] width 310 height 35
click at [493, 87] on h5 "A company uses geofencing to protect sensitive data on corporate mobile devices…" at bounding box center [453, 85] width 310 height 35
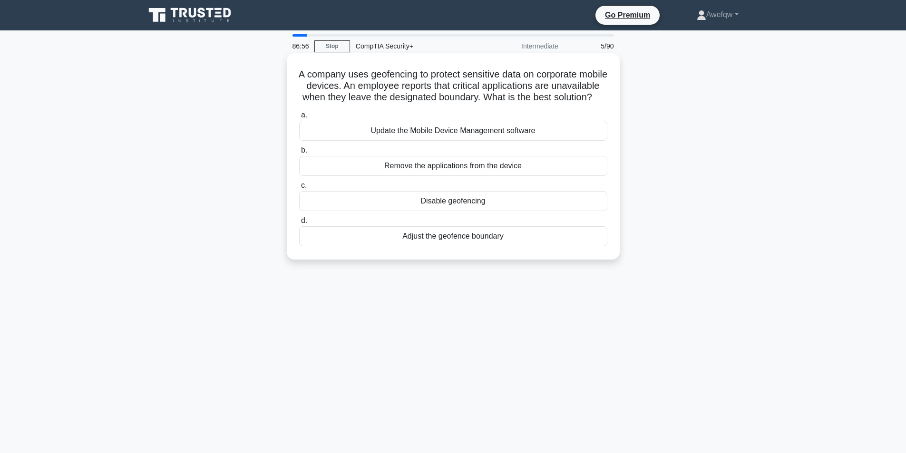
click at [472, 246] on div "Adjust the geofence boundary" at bounding box center [453, 236] width 308 height 20
click at [299, 224] on input "d. Adjust the geofence boundary" at bounding box center [299, 221] width 0 height 6
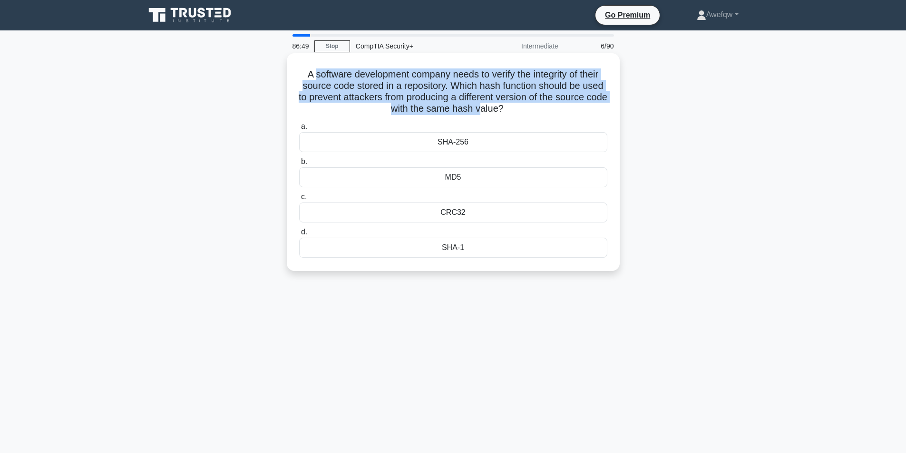
drag, startPoint x: 317, startPoint y: 73, endPoint x: 491, endPoint y: 107, distance: 177.3
click at [491, 107] on h5 "A software development company needs to verify the integrity of their source co…" at bounding box center [453, 91] width 310 height 47
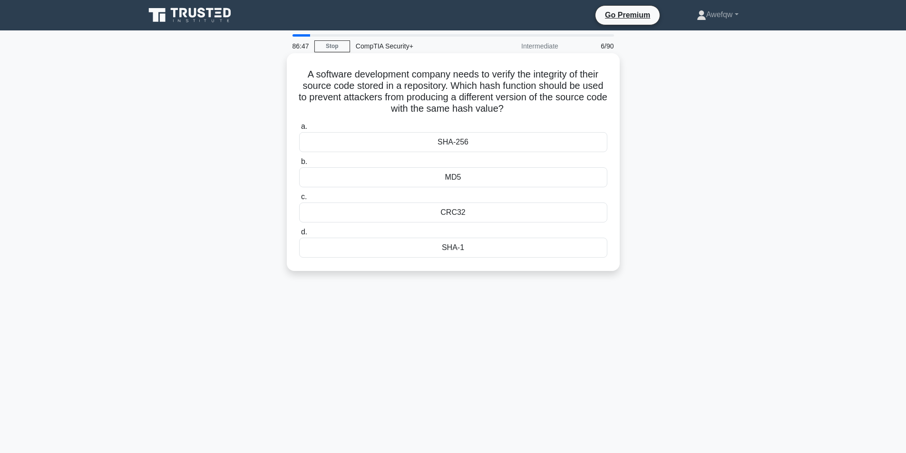
click at [443, 144] on div "SHA-256" at bounding box center [453, 142] width 308 height 20
click at [299, 130] on input "a. SHA-256" at bounding box center [299, 127] width 0 height 6
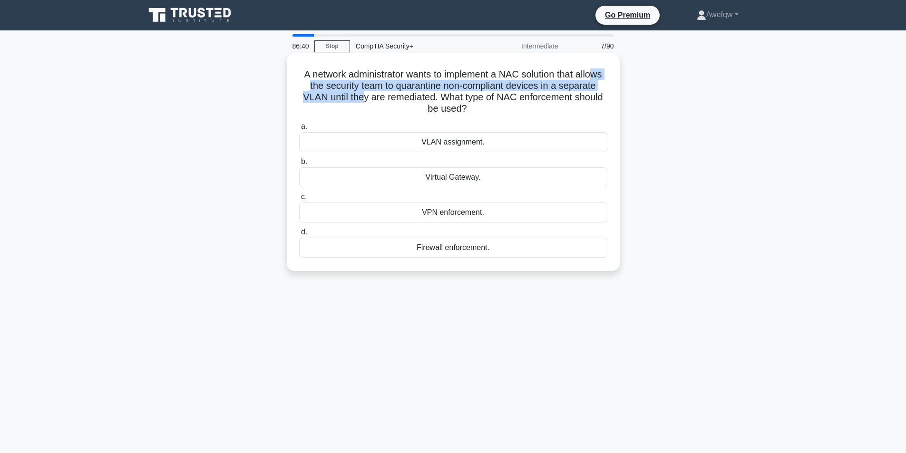
drag, startPoint x: 328, startPoint y: 90, endPoint x: 425, endPoint y: 94, distance: 96.6
click at [425, 94] on h5 "A network administrator wants to implement a NAC solution that allows the secur…" at bounding box center [453, 91] width 310 height 47
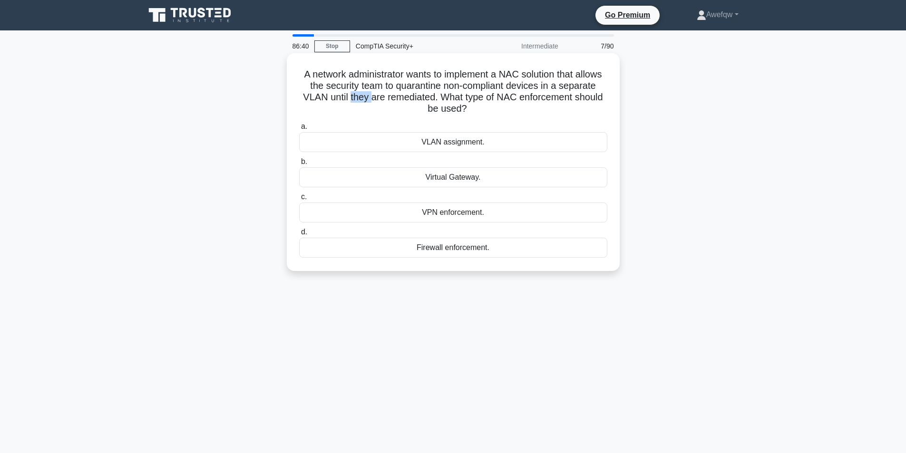
click at [425, 94] on h5 "A network administrator wants to implement a NAC solution that allows the secur…" at bounding box center [453, 91] width 310 height 47
click at [464, 92] on h5 "A network administrator wants to implement a NAC solution that allows the secur…" at bounding box center [453, 91] width 310 height 47
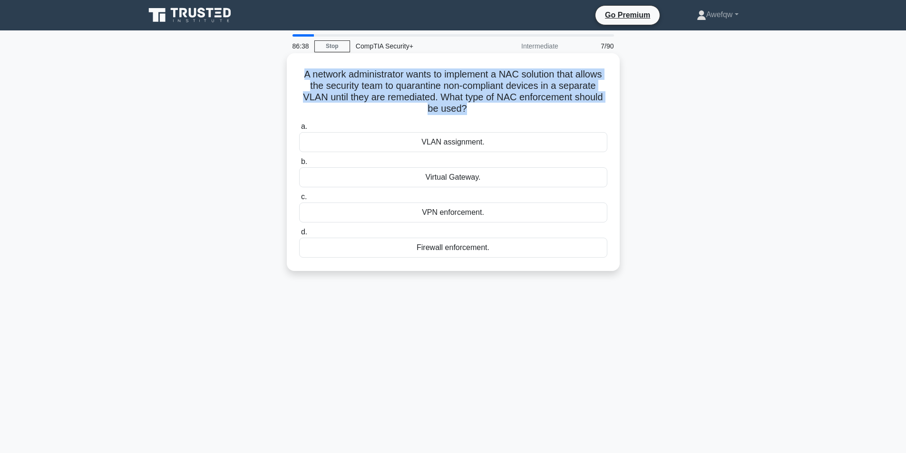
click at [464, 92] on h5 "A network administrator wants to implement a NAC solution that allows the secur…" at bounding box center [453, 91] width 310 height 47
click at [467, 97] on h5 "A network administrator wants to implement a NAC solution that allows the secur…" at bounding box center [453, 91] width 310 height 47
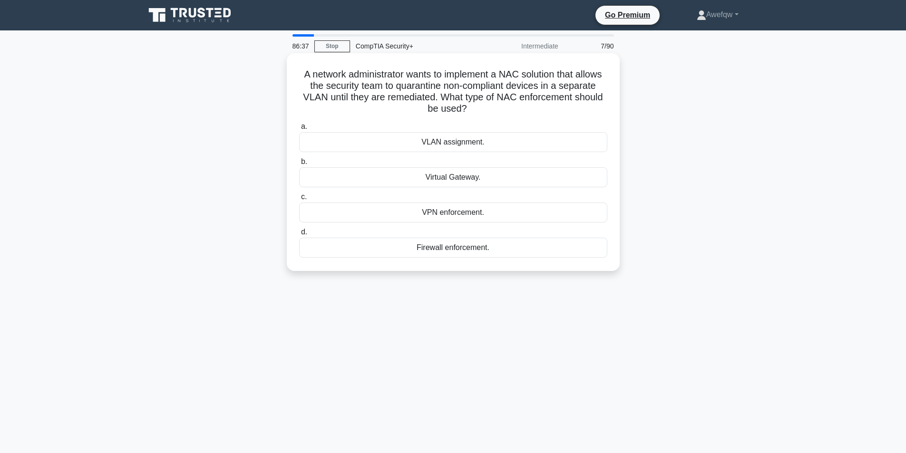
click at [458, 108] on h5 "A network administrator wants to implement a NAC solution that allows the secur…" at bounding box center [453, 91] width 310 height 47
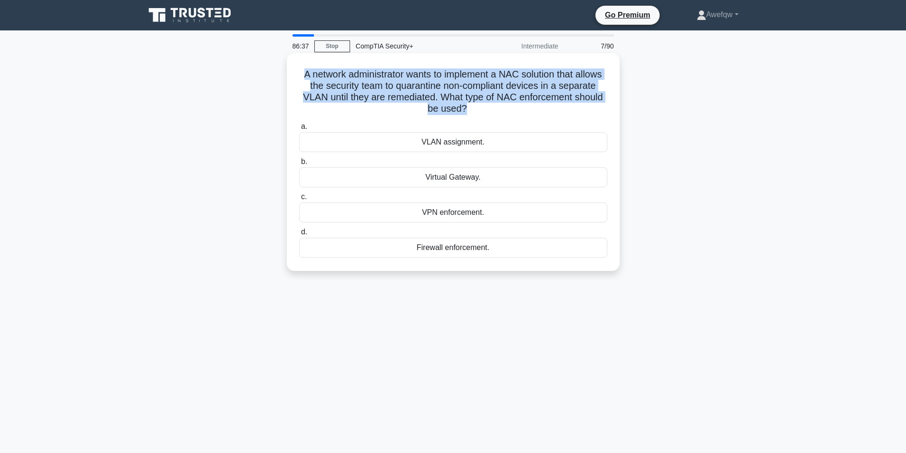
click at [458, 108] on h5 "A network administrator wants to implement a NAC solution that allows the secur…" at bounding box center [453, 91] width 310 height 47
click at [466, 96] on h5 "A network administrator wants to implement a NAC solution that allows the secur…" at bounding box center [453, 91] width 310 height 47
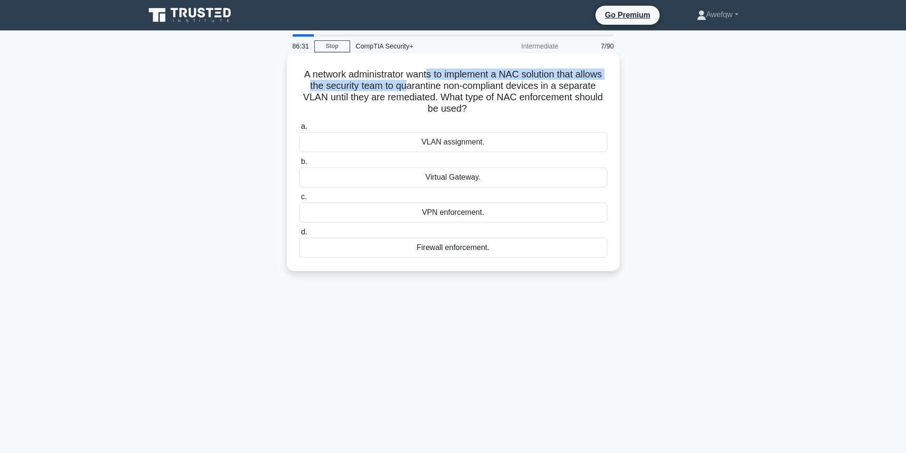
drag, startPoint x: 441, startPoint y: 69, endPoint x: 437, endPoint y: 86, distance: 16.6
click at [437, 86] on h5 "A network administrator wants to implement a NAC solution that allows the secur…" at bounding box center [453, 91] width 310 height 47
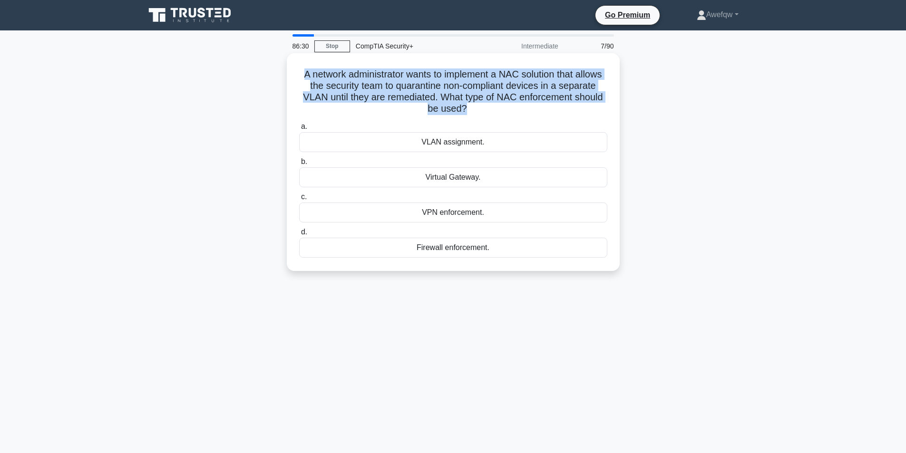
click at [437, 86] on h5 "A network administrator wants to implement a NAC solution that allows the secur…" at bounding box center [453, 91] width 310 height 47
click at [464, 90] on h5 "A network administrator wants to implement a NAC solution that allows the secur…" at bounding box center [453, 91] width 310 height 47
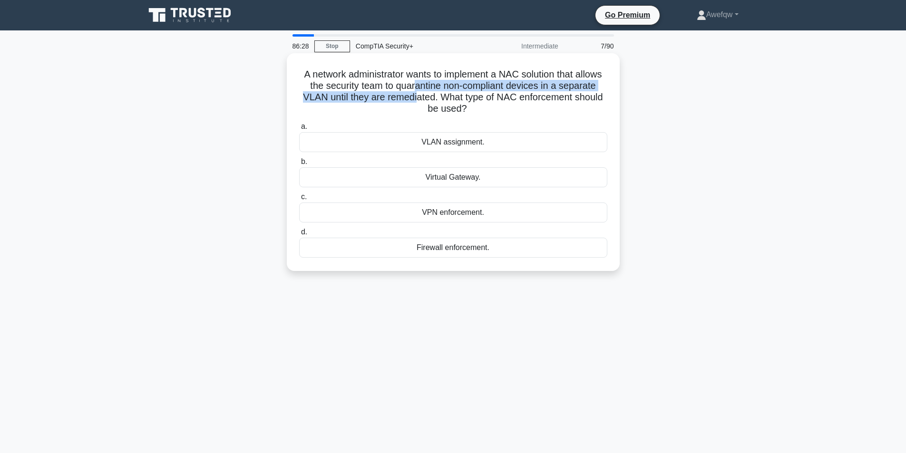
drag, startPoint x: 463, startPoint y: 88, endPoint x: 481, endPoint y: 94, distance: 18.6
click at [481, 94] on h5 "A network administrator wants to implement a NAC solution that allows the secur…" at bounding box center [453, 91] width 310 height 47
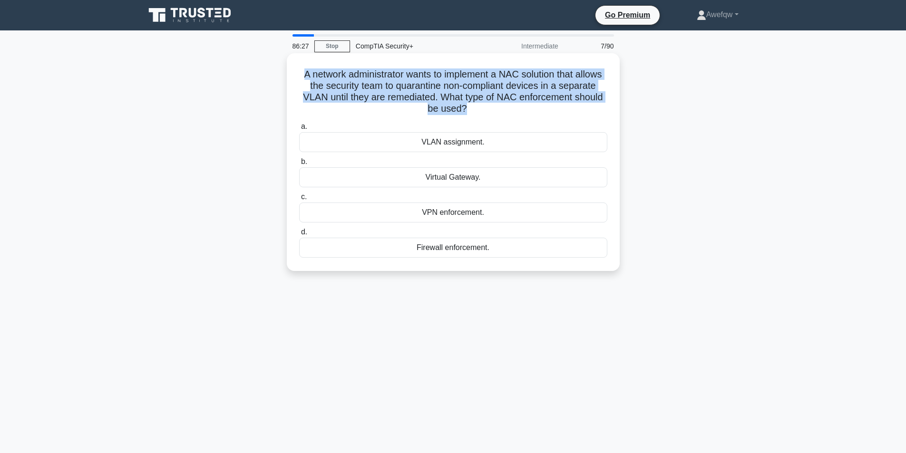
click at [481, 94] on h5 "A network administrator wants to implement a NAC solution that allows the secur…" at bounding box center [453, 91] width 310 height 47
click at [478, 110] on h5 "A network administrator wants to implement a NAC solution that allows the secur…" at bounding box center [453, 91] width 310 height 47
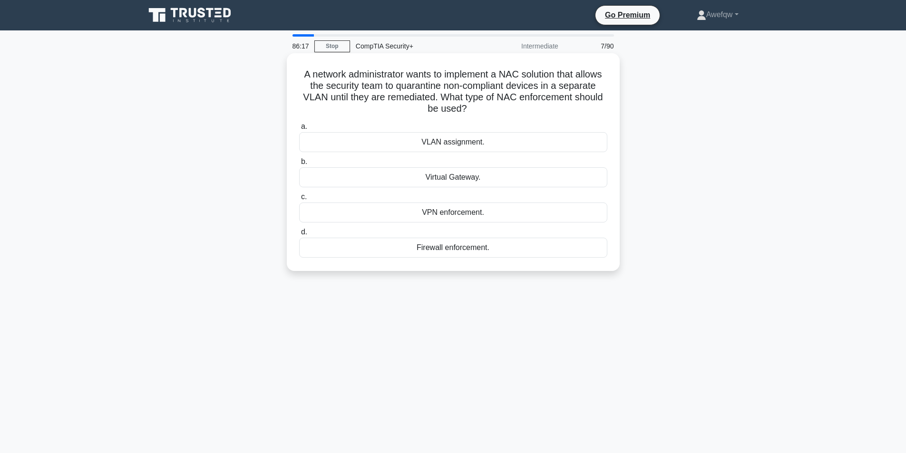
click at [466, 250] on div "Firewall enforcement." at bounding box center [453, 248] width 308 height 20
click at [299, 235] on input "d. Firewall enforcement." at bounding box center [299, 232] width 0 height 6
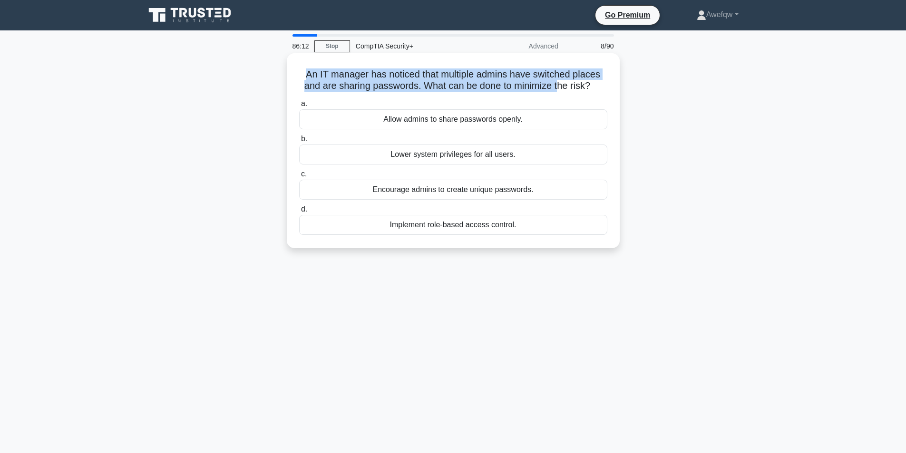
drag, startPoint x: 306, startPoint y: 75, endPoint x: 560, endPoint y: 85, distance: 254.5
click at [560, 85] on h5 "An IT manager has noticed that multiple admins have switched places and are sha…" at bounding box center [453, 80] width 310 height 24
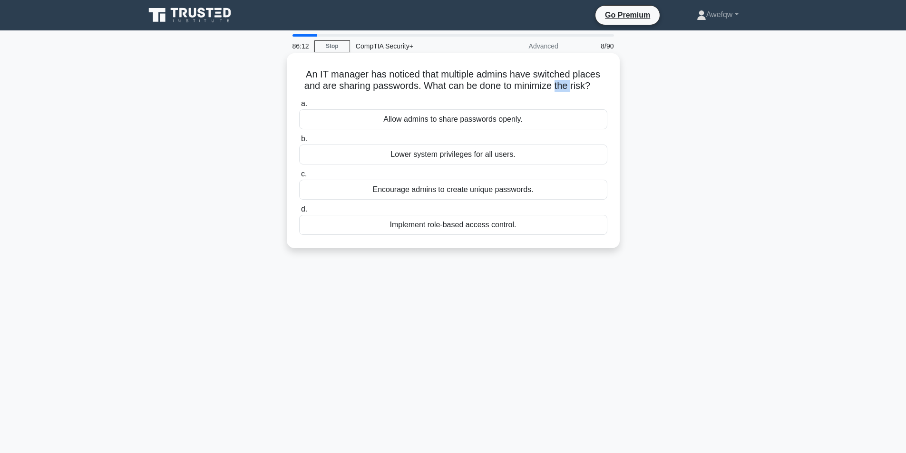
click at [560, 85] on h5 "An IT manager has noticed that multiple admins have switched places and are sha…" at bounding box center [453, 80] width 310 height 24
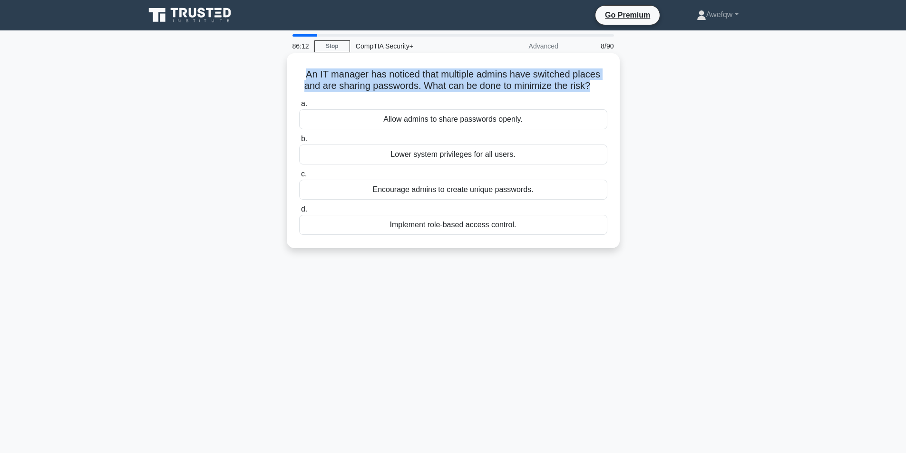
click at [560, 85] on h5 "An IT manager has noticed that multiple admins have switched places and are sha…" at bounding box center [453, 80] width 310 height 24
click at [550, 78] on h5 "An IT manager has noticed that multiple admins have switched places and are sha…" at bounding box center [453, 80] width 310 height 24
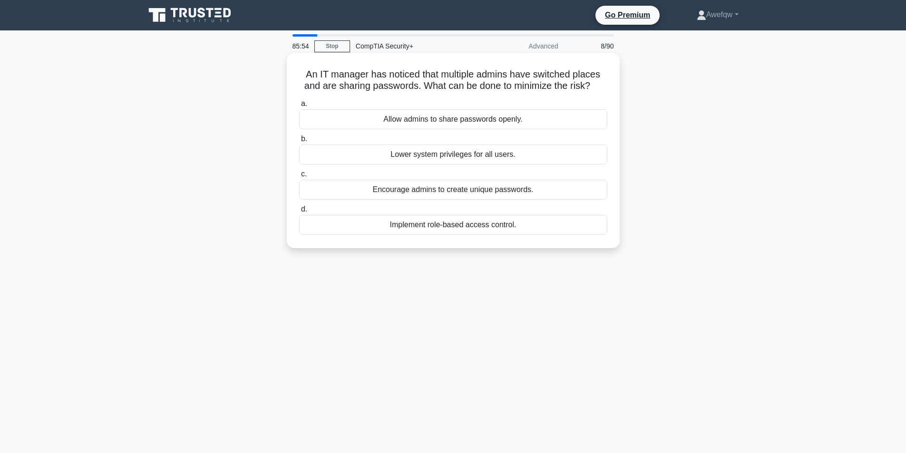
click at [454, 195] on div "Encourage admins to create unique passwords." at bounding box center [453, 190] width 308 height 20
click at [299, 177] on input "c. Encourage admins to create unique passwords." at bounding box center [299, 174] width 0 height 6
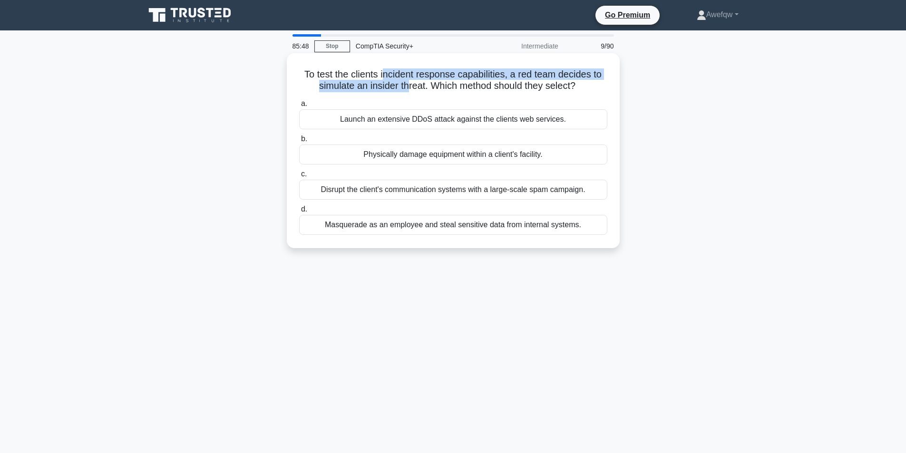
drag, startPoint x: 383, startPoint y: 76, endPoint x: 405, endPoint y: 83, distance: 22.4
click at [405, 83] on h5 "To test the clients incident response capabilities, a red team decides to simul…" at bounding box center [453, 80] width 310 height 24
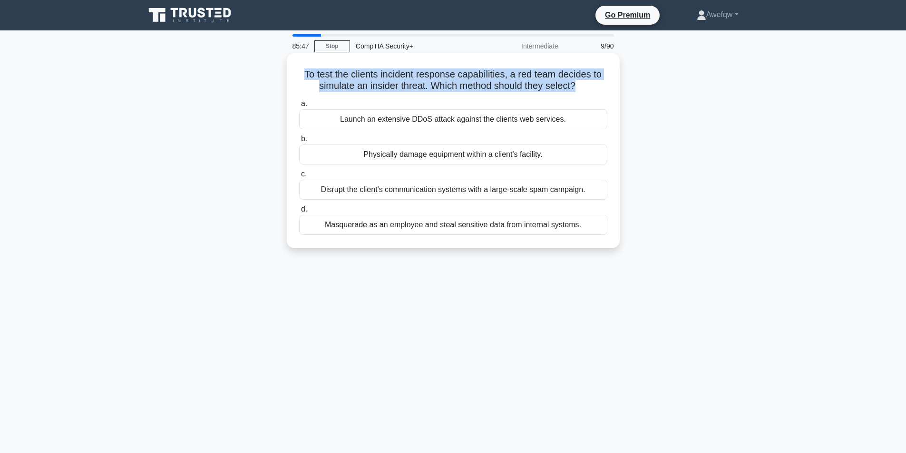
click at [393, 75] on h5 "To test the clients incident response capabilities, a red team decides to simul…" at bounding box center [453, 80] width 310 height 24
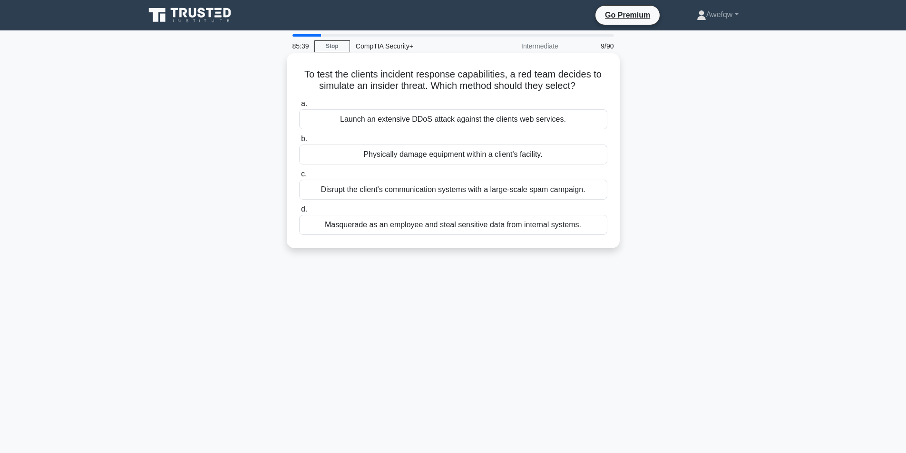
click at [426, 226] on div "Masquerade as an employee and steal sensitive data from internal systems." at bounding box center [453, 225] width 308 height 20
click at [299, 212] on input "d. Masquerade as an employee and steal sensitive data from internal systems." at bounding box center [299, 209] width 0 height 6
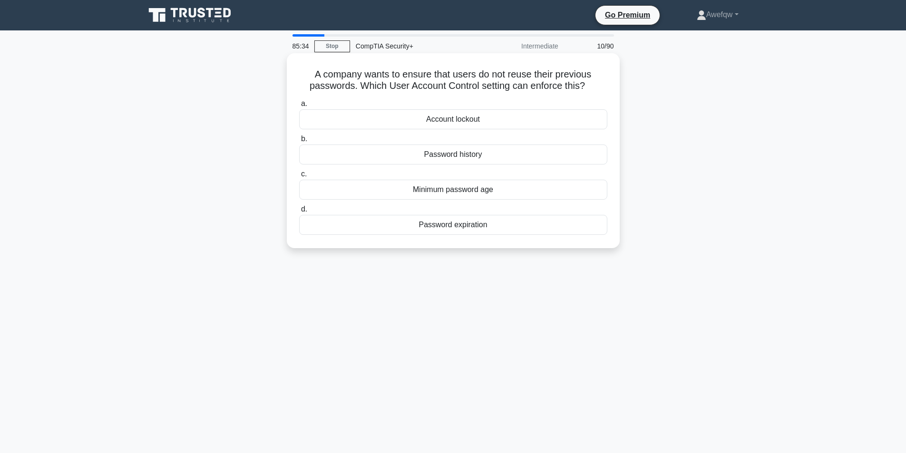
click at [448, 78] on h5 "A company wants to ensure that users do not reuse their previous passwords. Whi…" at bounding box center [453, 80] width 310 height 24
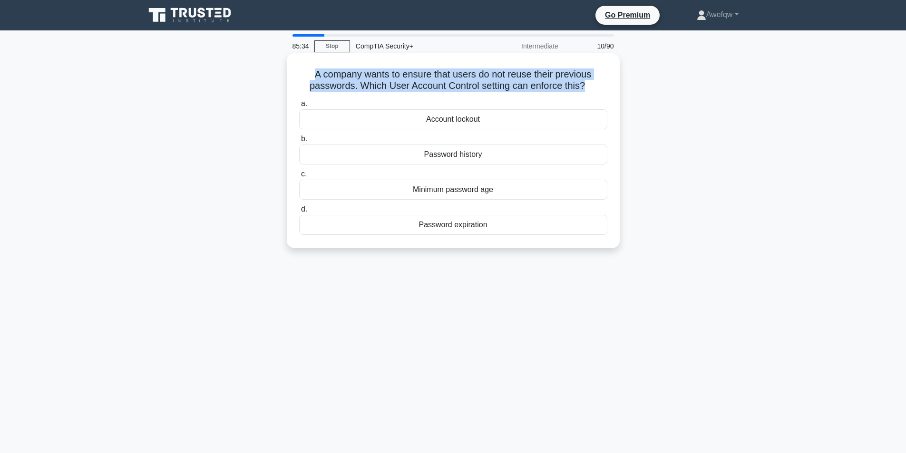
click at [448, 78] on h5 "A company wants to ensure that users do not reuse their previous passwords. Whi…" at bounding box center [453, 80] width 310 height 24
click at [436, 81] on h5 "A company wants to ensure that users do not reuse their previous passwords. Whi…" at bounding box center [453, 80] width 310 height 24
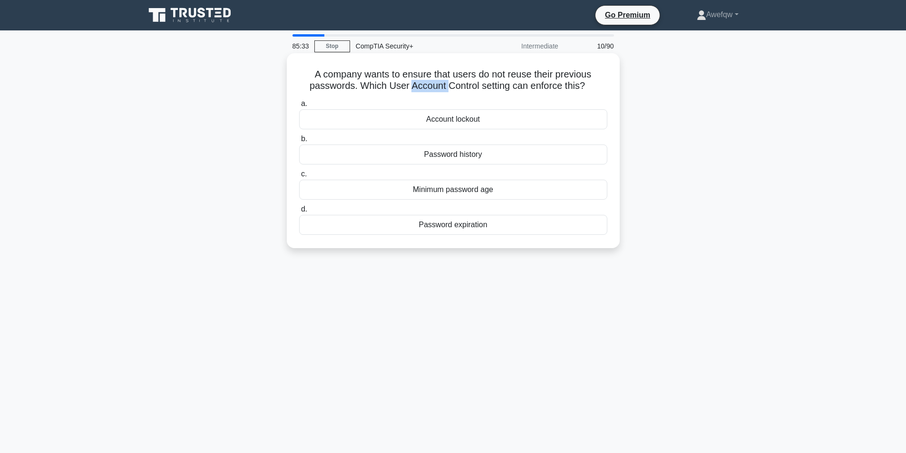
click at [436, 81] on h5 "A company wants to ensure that users do not reuse their previous passwords. Whi…" at bounding box center [453, 80] width 310 height 24
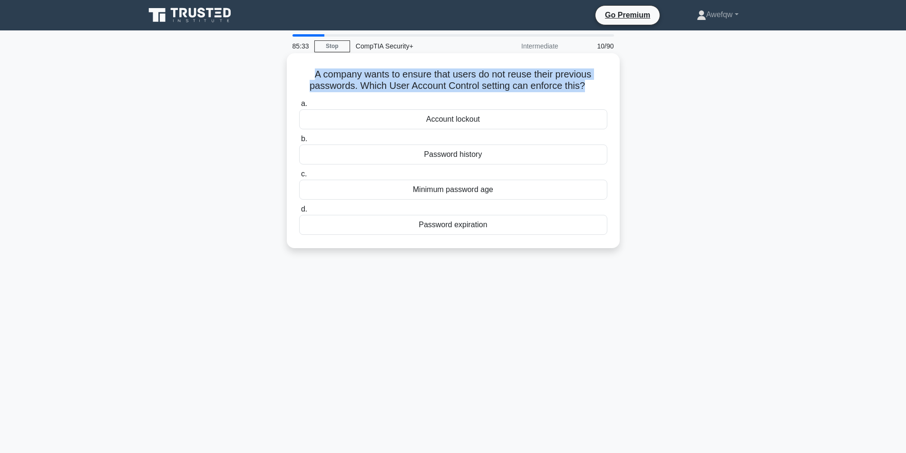
click at [436, 81] on h5 "A company wants to ensure that users do not reuse their previous passwords. Whi…" at bounding box center [453, 80] width 310 height 24
click at [444, 81] on h5 "A company wants to ensure that users do not reuse their previous passwords. Whi…" at bounding box center [453, 80] width 310 height 24
drag, startPoint x: 320, startPoint y: 74, endPoint x: 489, endPoint y: 85, distance: 169.1
click at [489, 85] on h5 "A company wants to ensure that users do not reuse their previous passwords. Whi…" at bounding box center [453, 80] width 310 height 24
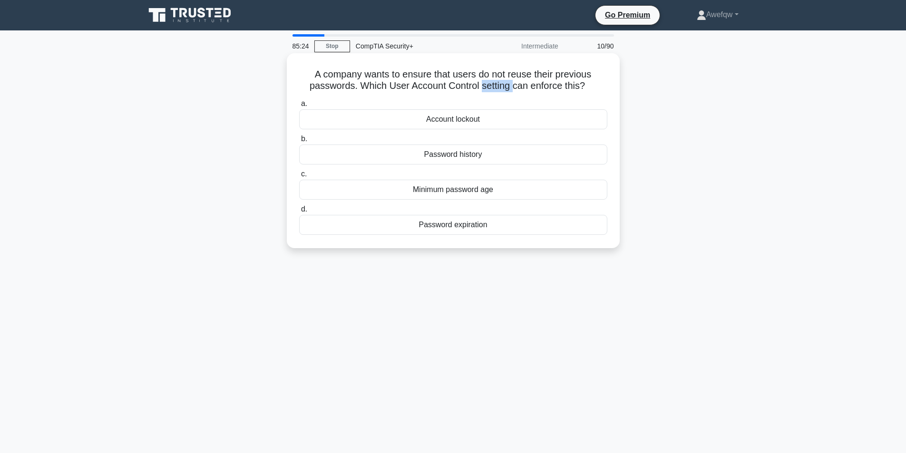
click at [489, 85] on h5 "A company wants to ensure that users do not reuse their previous passwords. Whi…" at bounding box center [453, 80] width 310 height 24
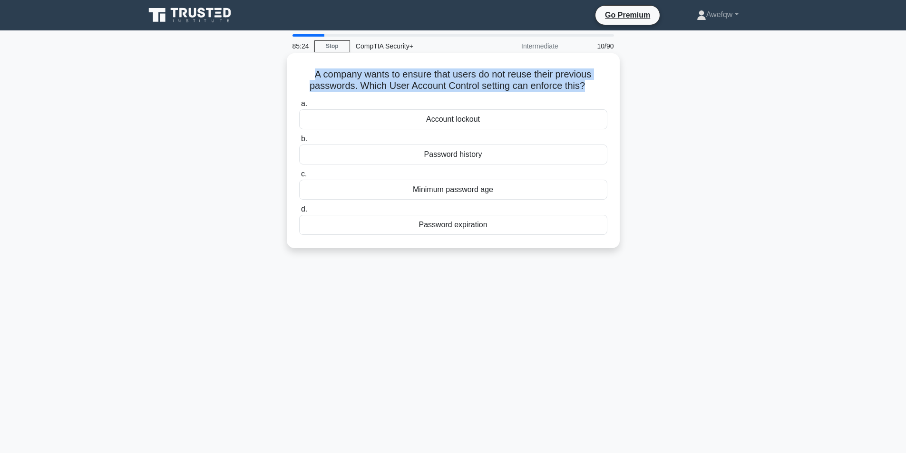
click at [489, 85] on h5 "A company wants to ensure that users do not reuse their previous passwords. Whi…" at bounding box center [453, 80] width 310 height 24
click at [461, 83] on h5 "A company wants to ensure that users do not reuse their previous passwords. Whi…" at bounding box center [453, 80] width 310 height 24
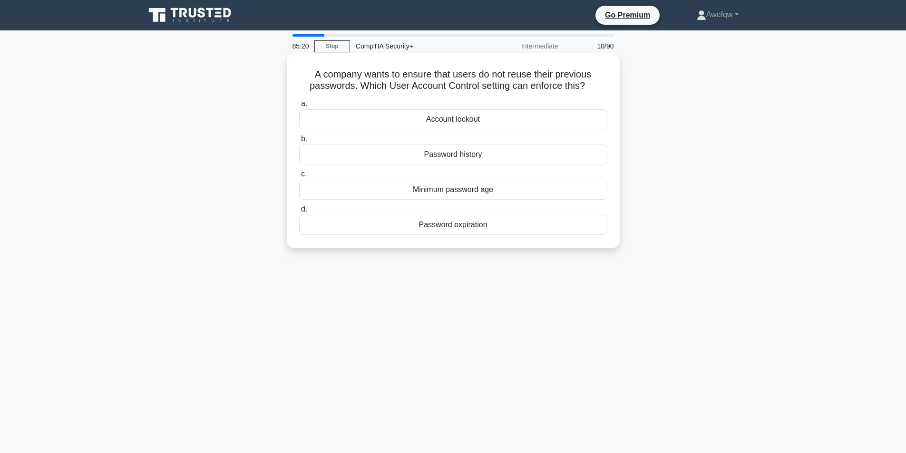
click at [464, 155] on div "Password history" at bounding box center [453, 155] width 308 height 20
click at [299, 142] on input "b. Password history" at bounding box center [299, 139] width 0 height 6
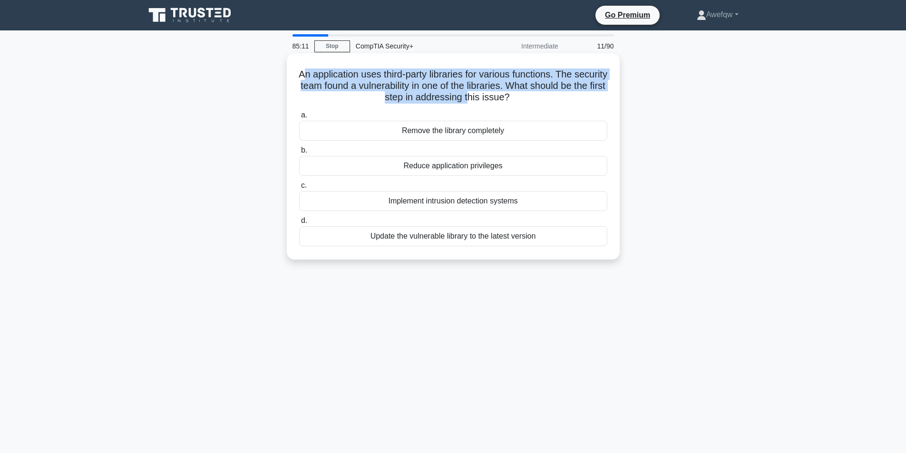
drag, startPoint x: 319, startPoint y: 77, endPoint x: 492, endPoint y: 100, distance: 174.2
click at [492, 100] on h5 "An application uses third-party libraries for various functions. The security t…" at bounding box center [453, 85] width 310 height 35
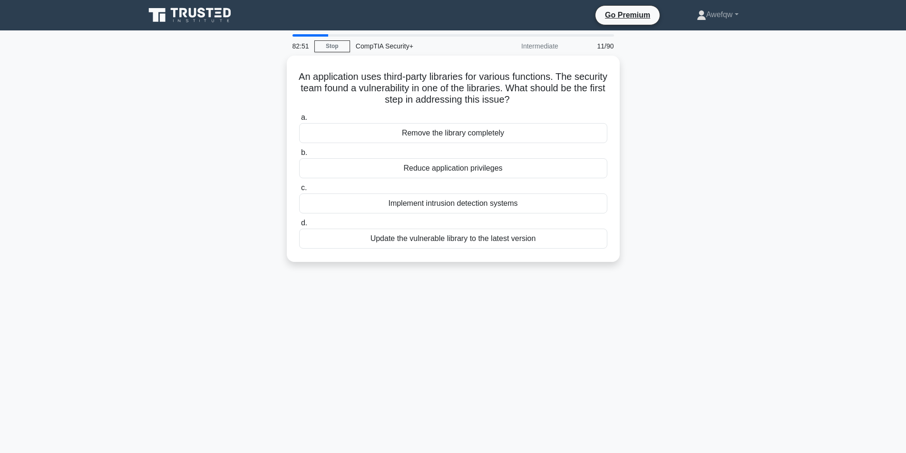
click at [733, 136] on div "An application uses third-party libraries for various functions. The security t…" at bounding box center [452, 165] width 627 height 218
click at [335, 46] on link "Stop" at bounding box center [332, 46] width 36 height 12
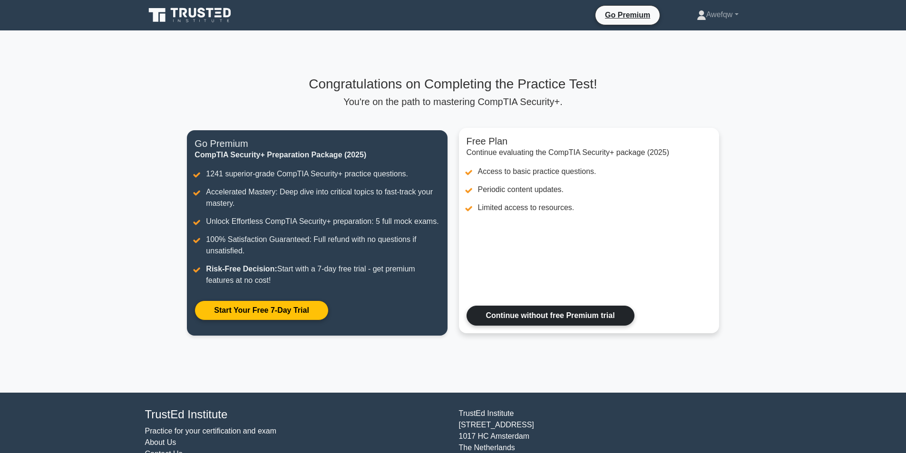
click at [566, 321] on link "Continue without free Premium trial" at bounding box center [550, 316] width 168 height 20
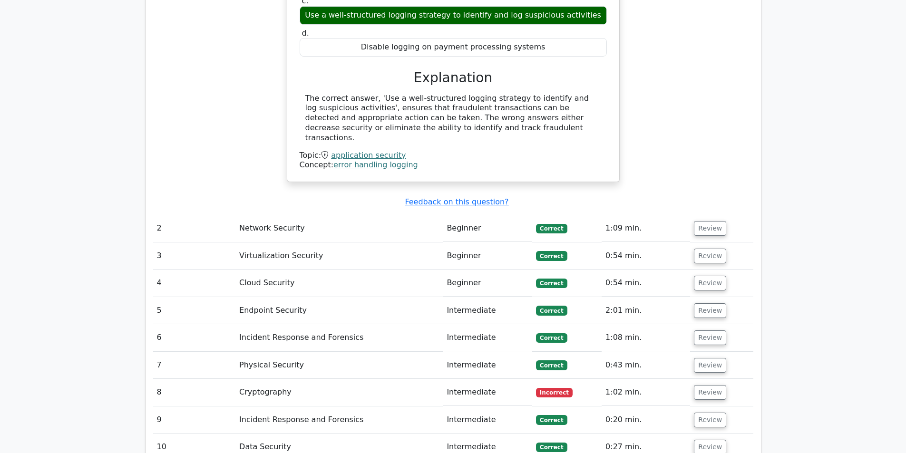
scroll to position [1030, 0]
